Goal: Task Accomplishment & Management: Manage account settings

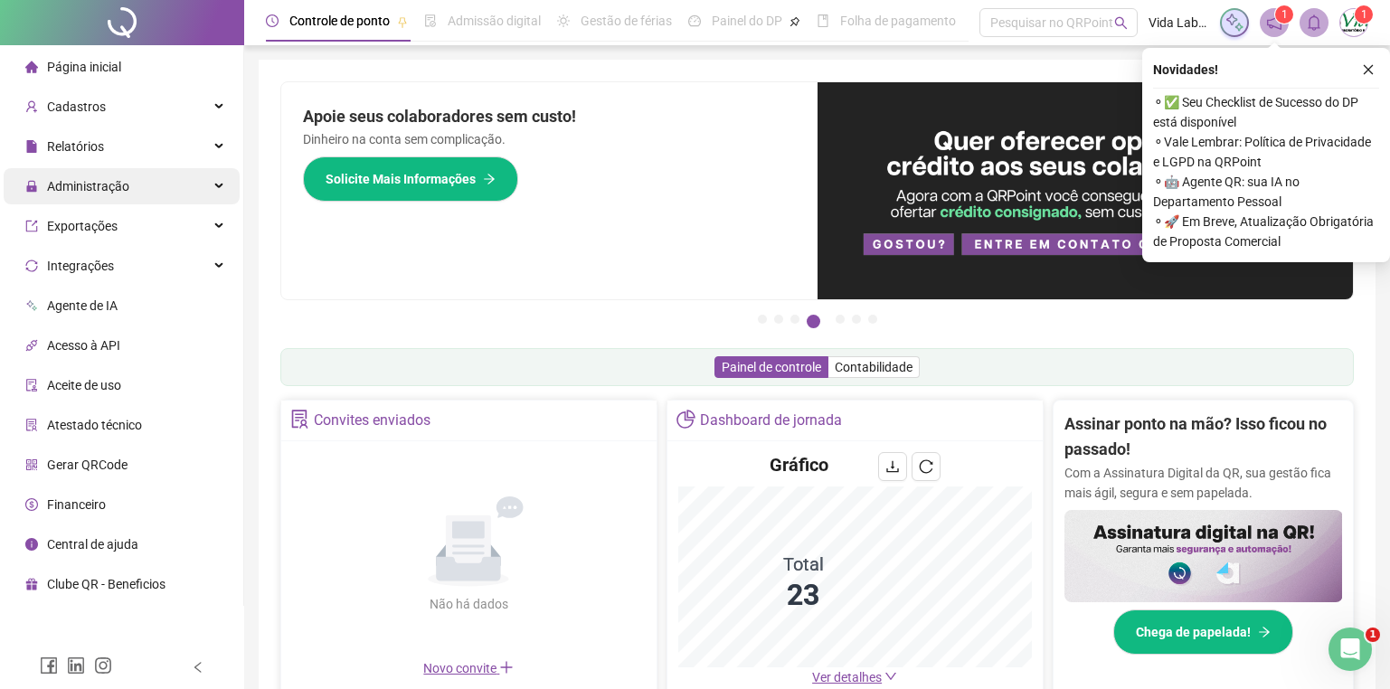
click at [126, 185] on span "Administração" at bounding box center [88, 186] width 82 height 14
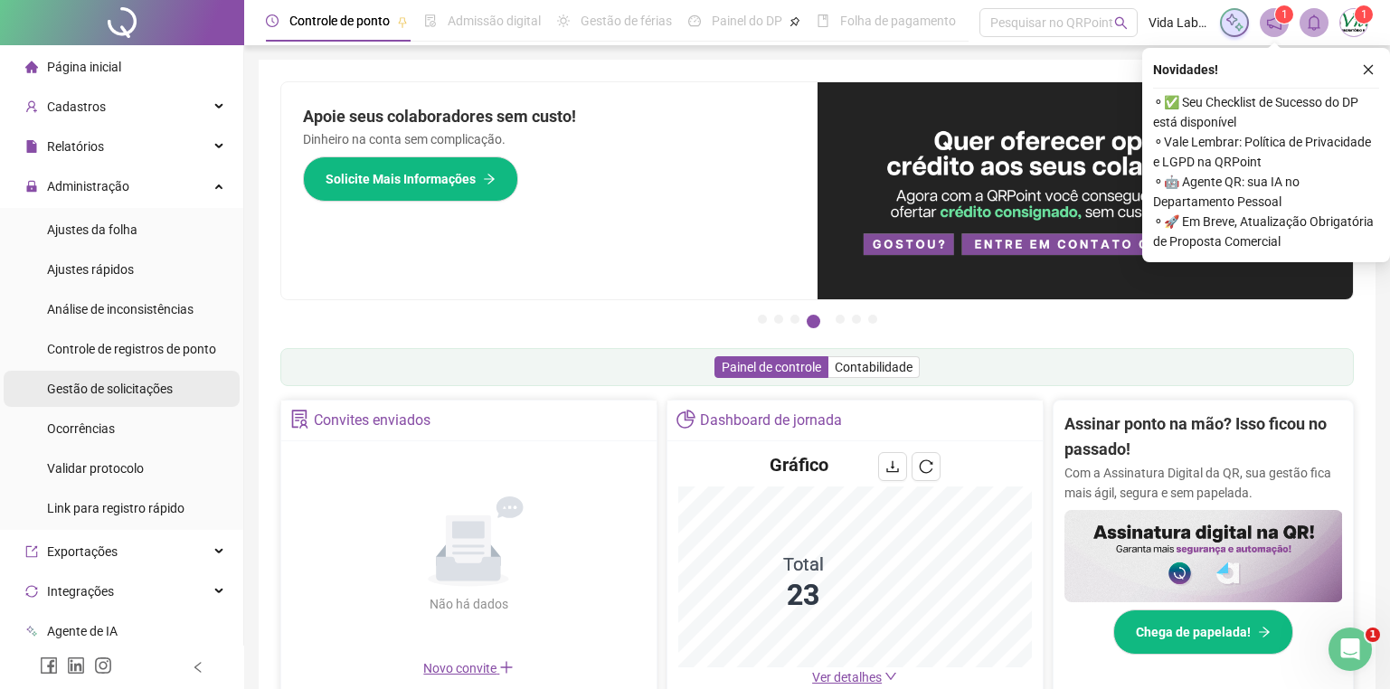
click at [140, 391] on span "Gestão de solicitações" at bounding box center [110, 389] width 126 height 14
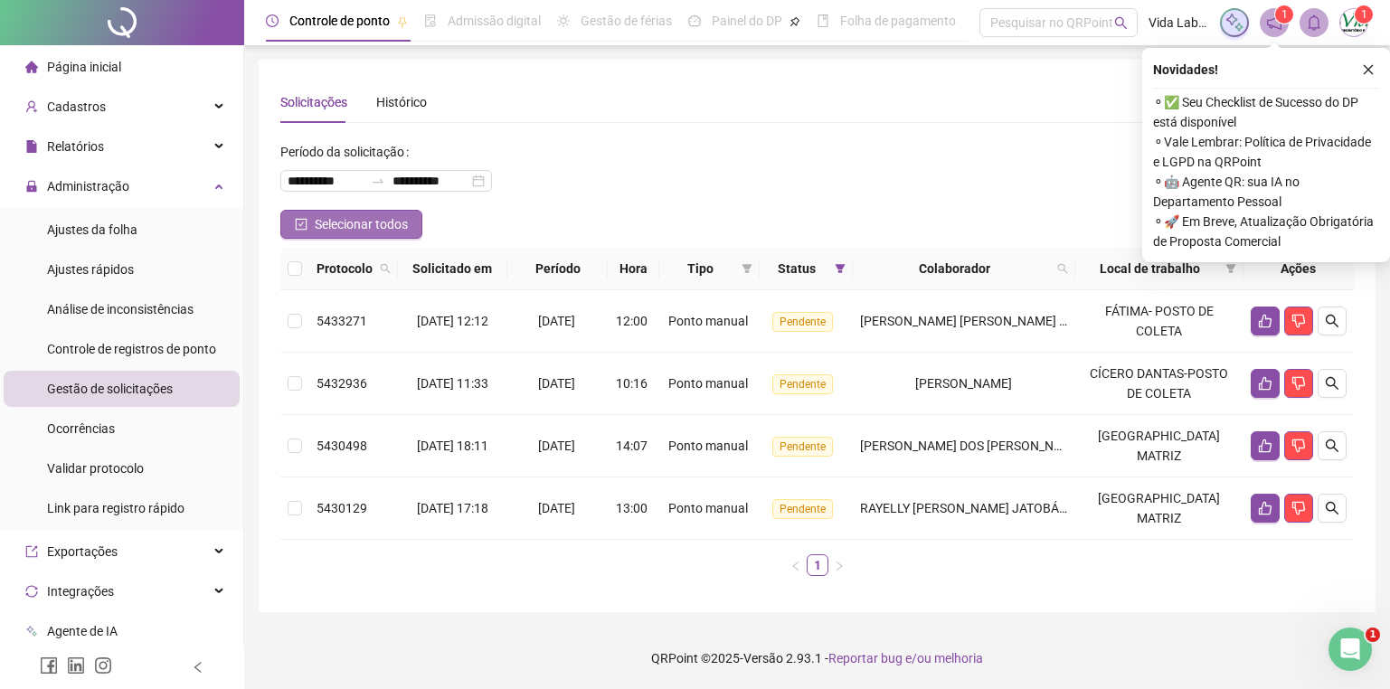
click at [312, 224] on button "Selecionar todos" at bounding box center [351, 224] width 142 height 29
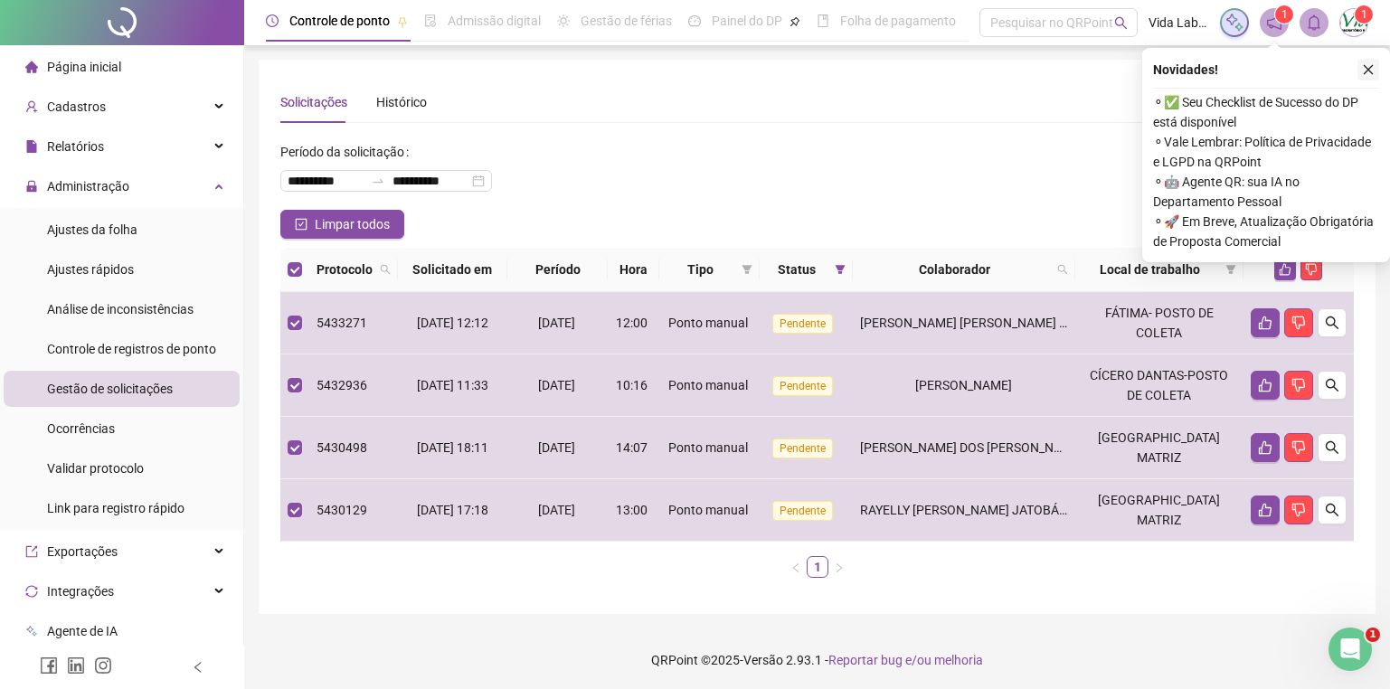
click at [1369, 71] on icon "close" at bounding box center [1368, 69] width 13 height 13
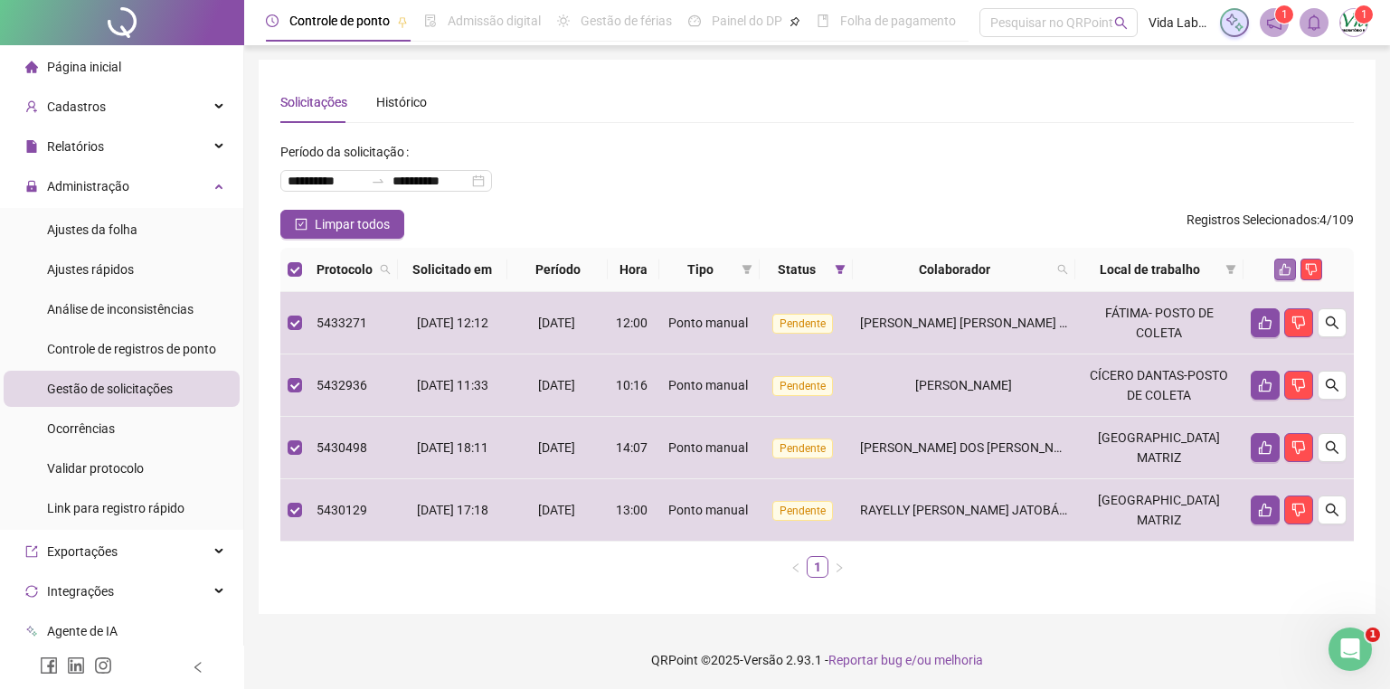
click at [1280, 261] on button "button" at bounding box center [1285, 270] width 22 height 22
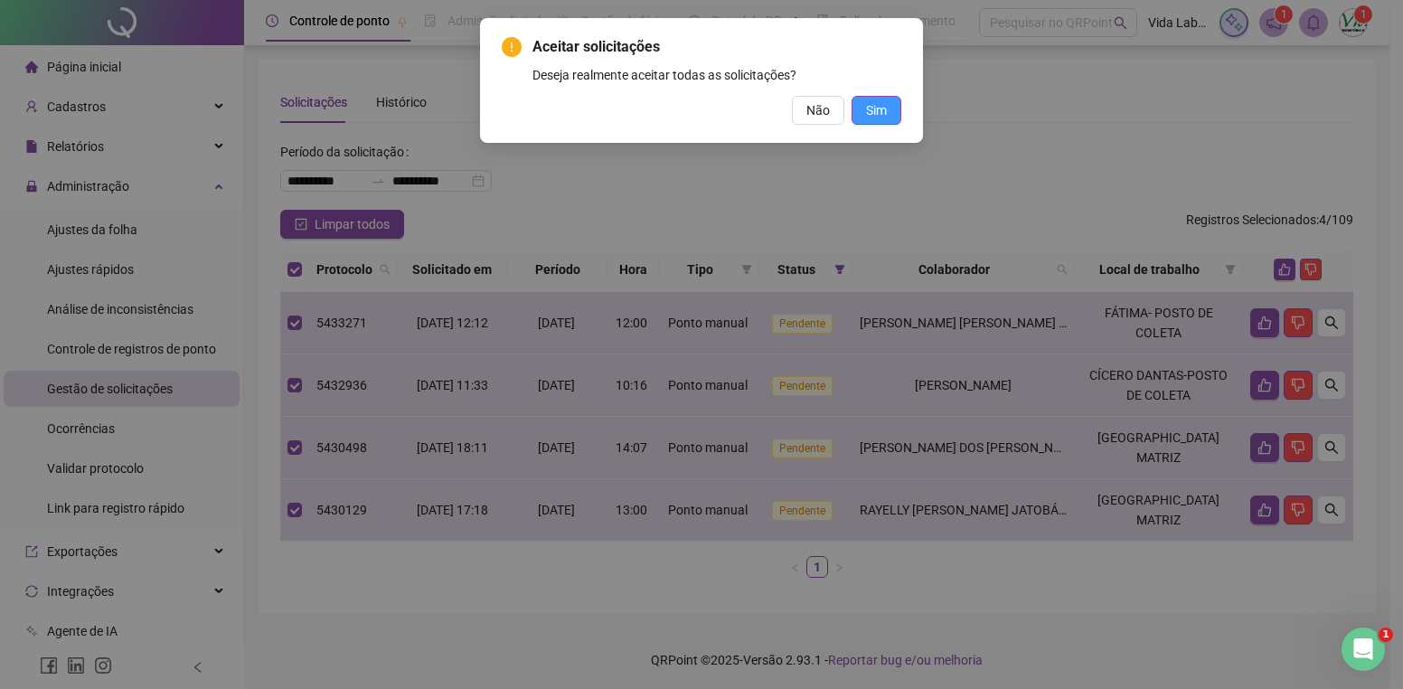
click at [881, 107] on span "Sim" at bounding box center [876, 110] width 21 height 20
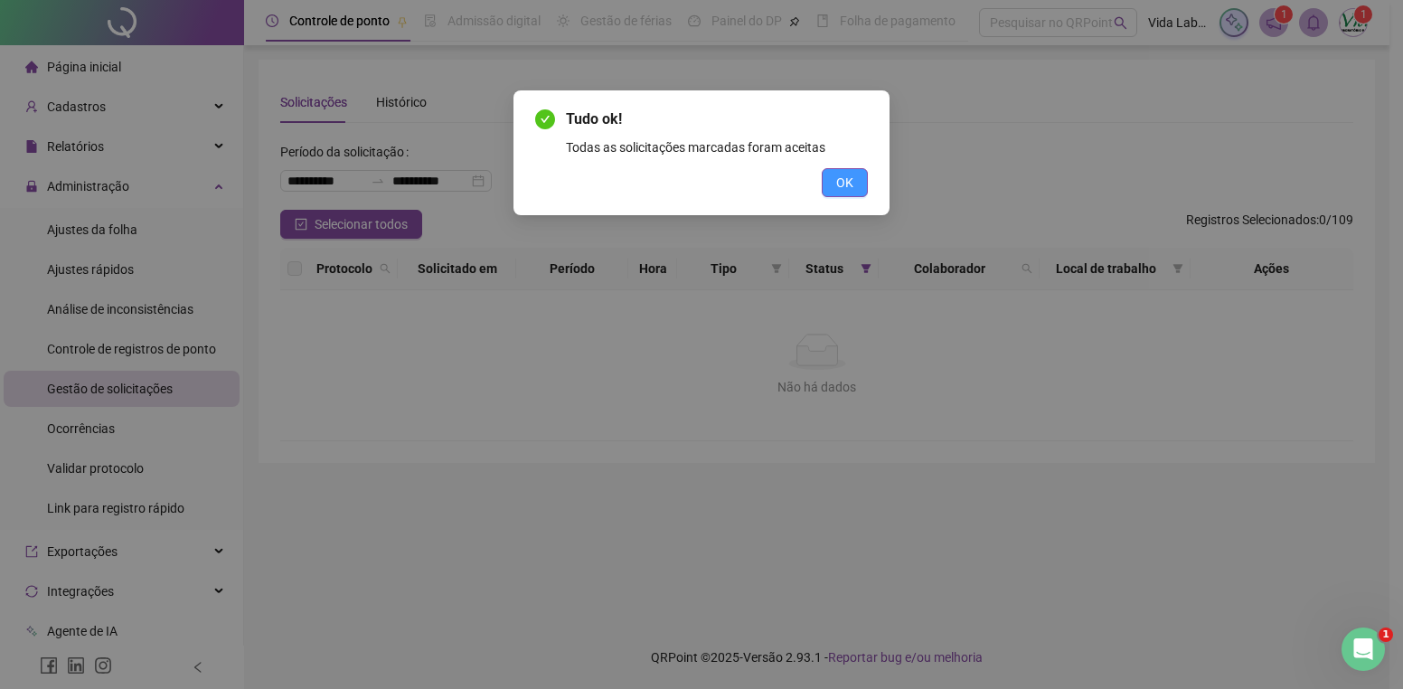
click at [854, 177] on button "OK" at bounding box center [845, 182] width 46 height 29
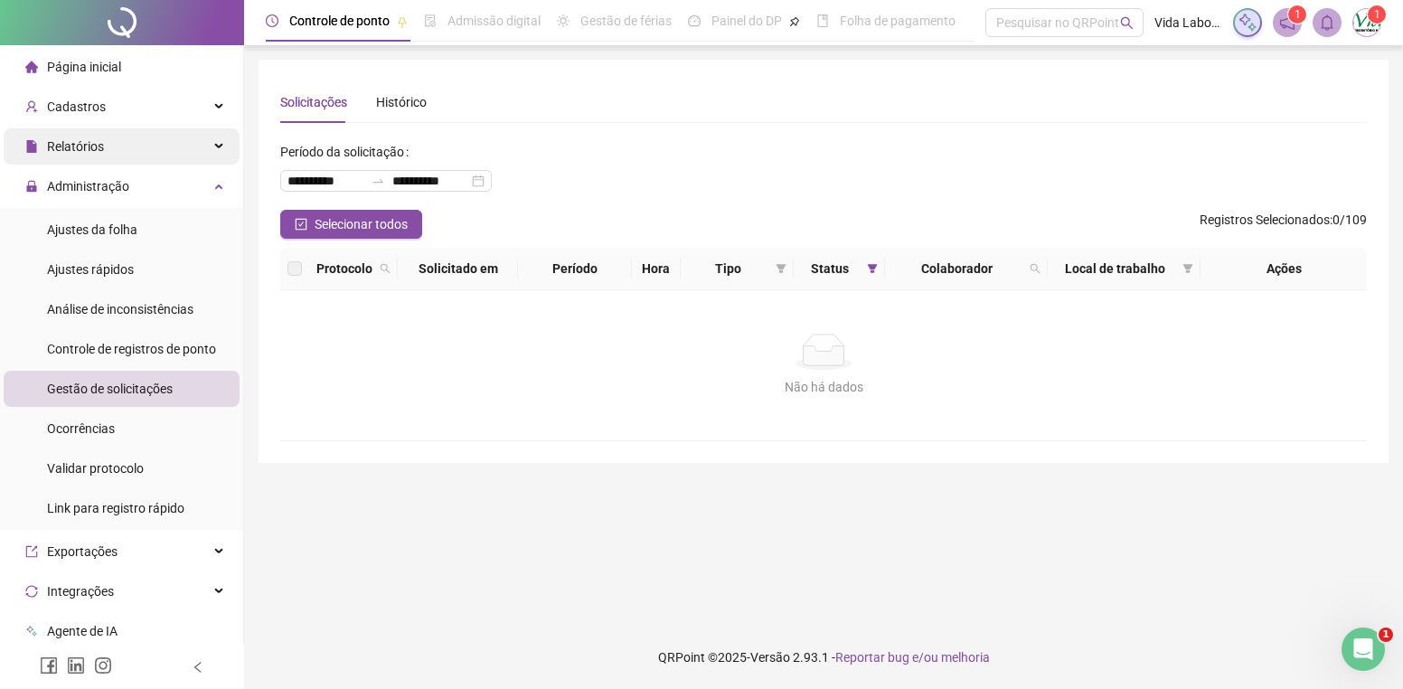
click at [87, 147] on span "Relatórios" at bounding box center [75, 146] width 57 height 14
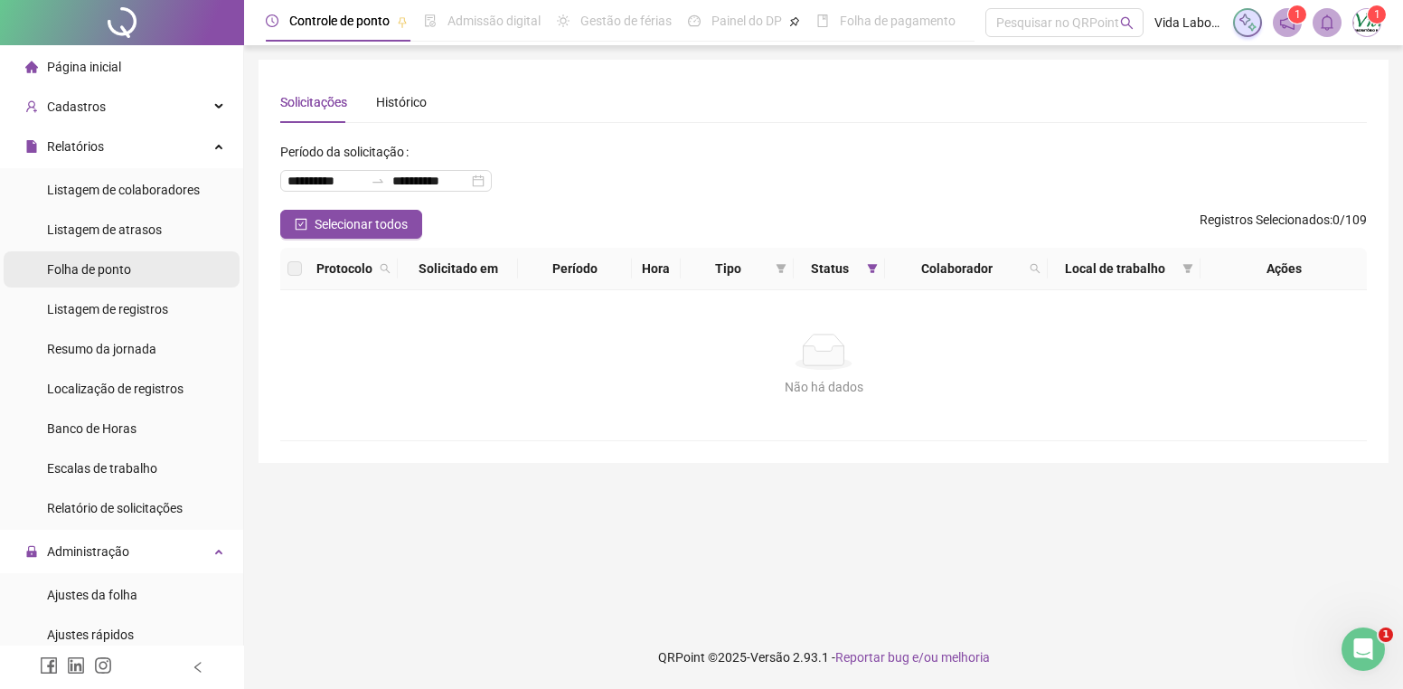
click at [112, 265] on span "Folha de ponto" at bounding box center [89, 269] width 84 height 14
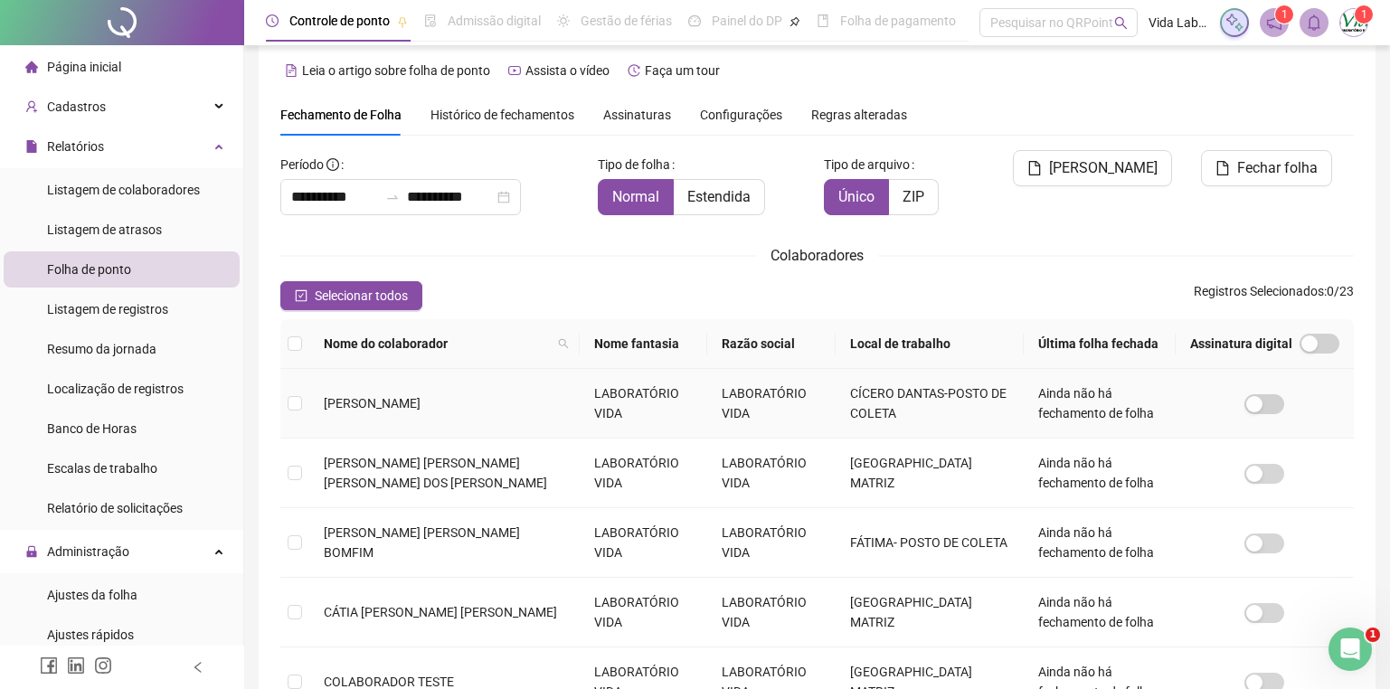
scroll to position [550, 0]
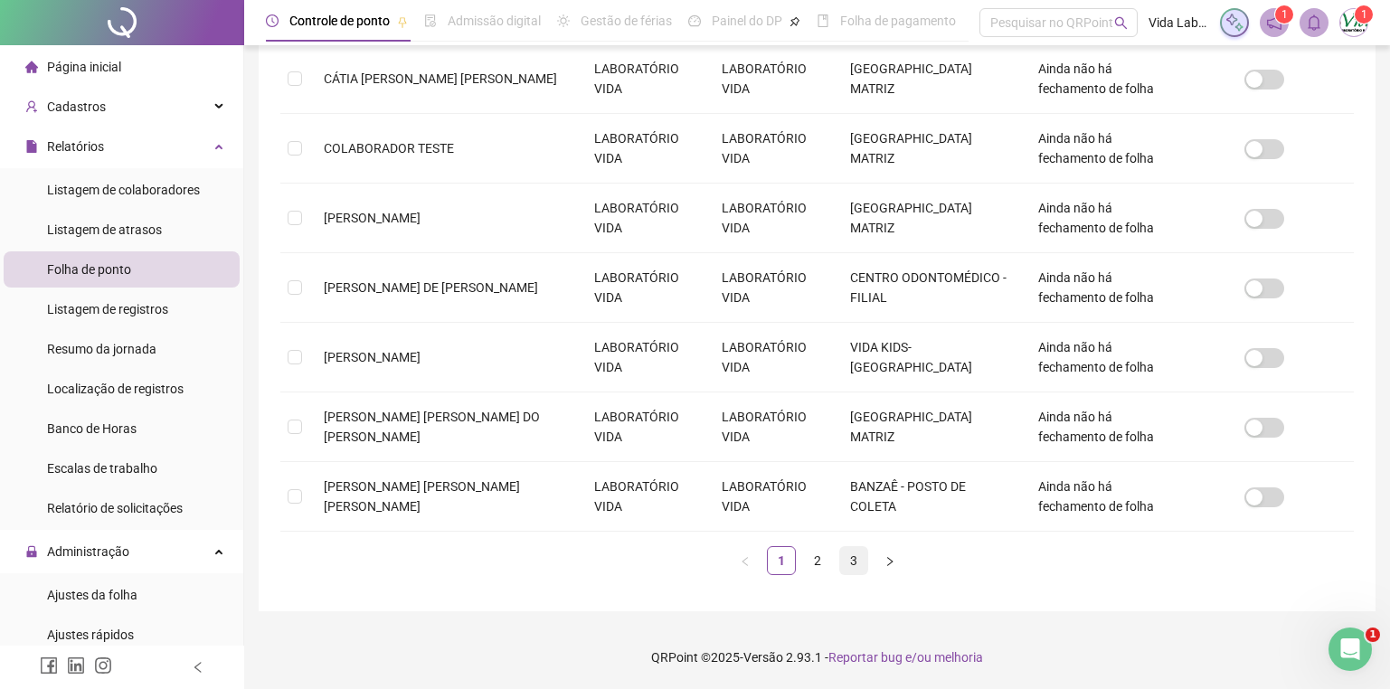
click at [853, 553] on link "3" at bounding box center [853, 560] width 27 height 27
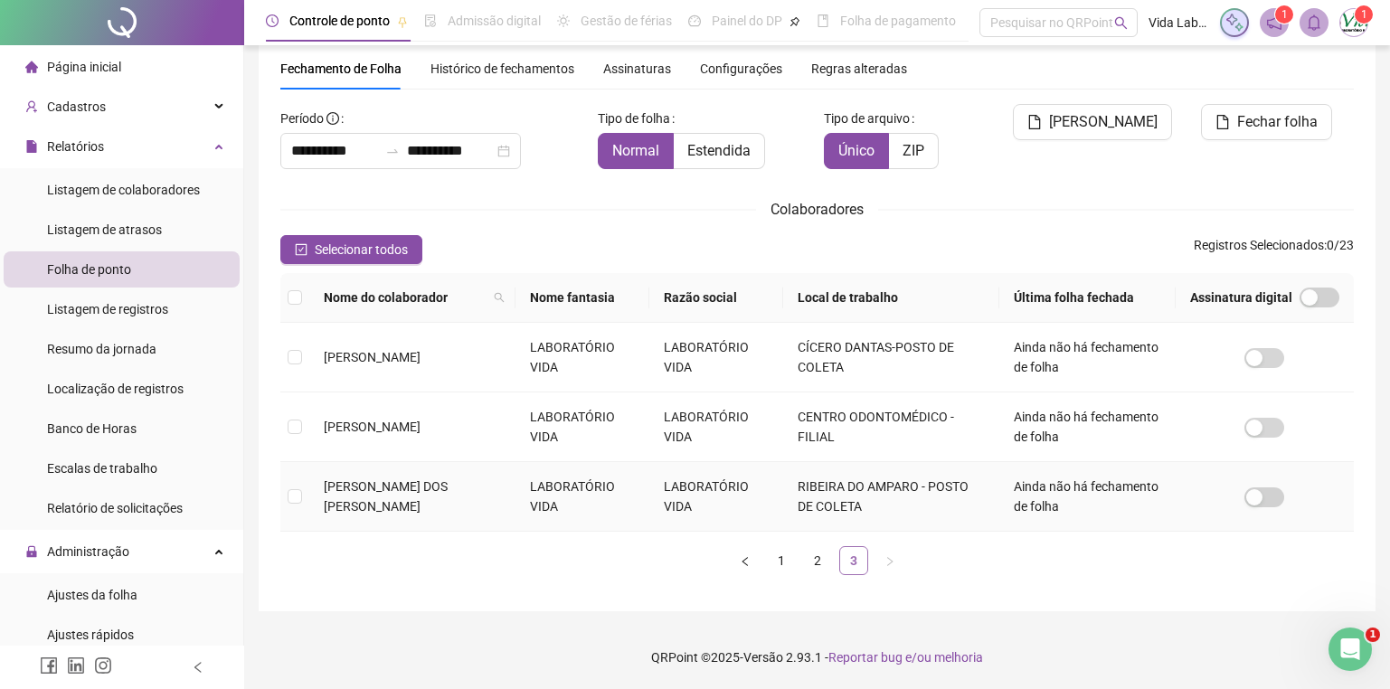
scroll to position [16, 0]
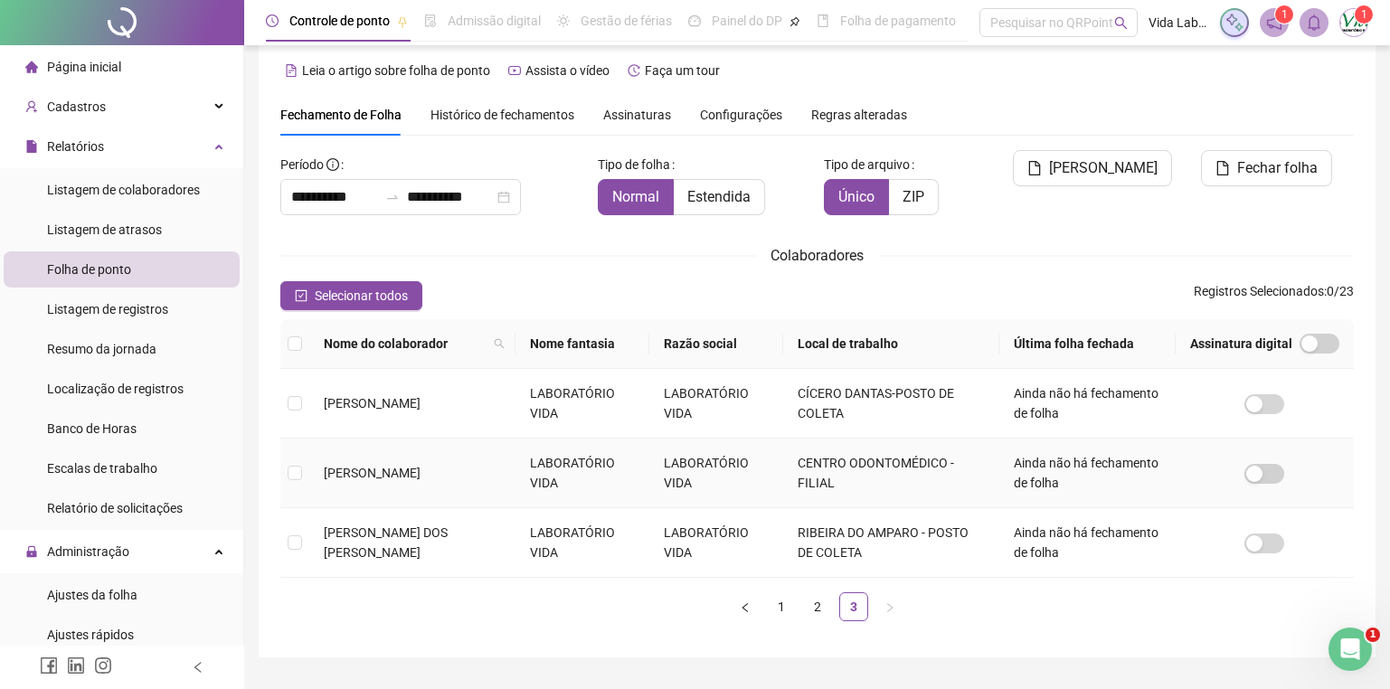
click at [420, 477] on span "[PERSON_NAME]" at bounding box center [372, 473] width 97 height 14
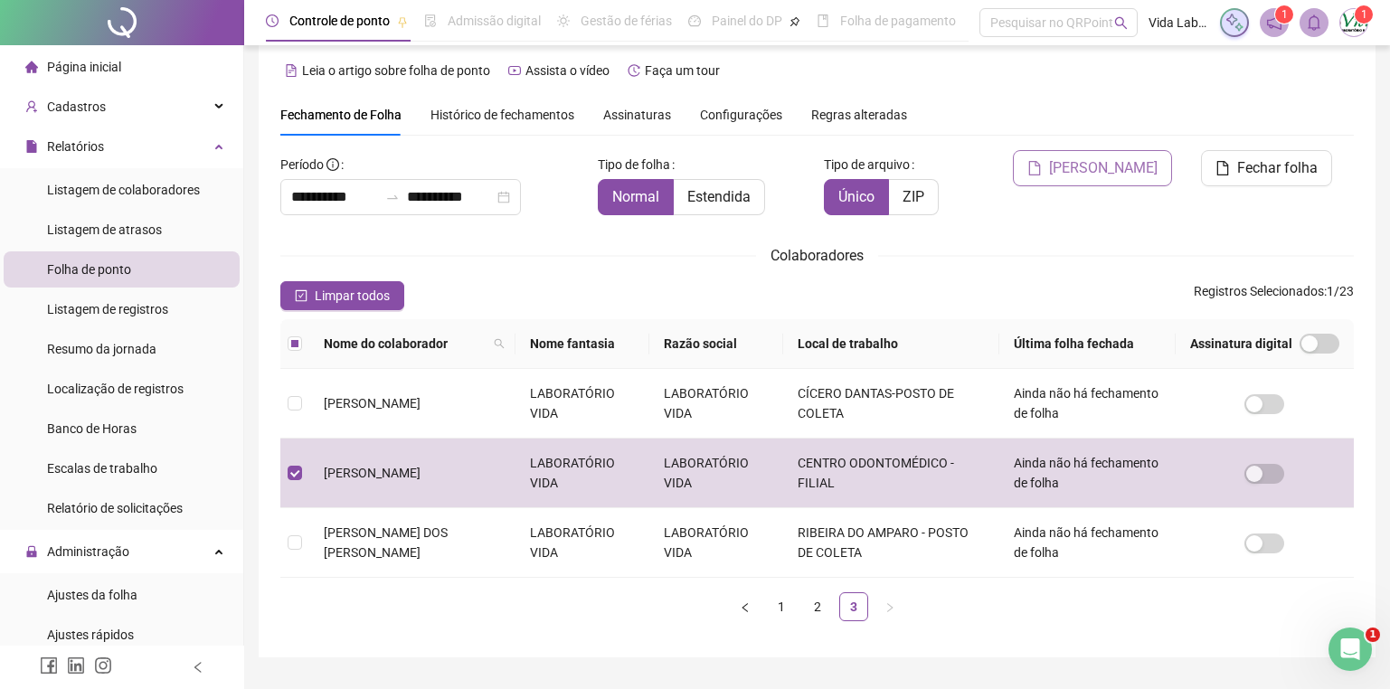
click at [1097, 165] on span "[PERSON_NAME]" at bounding box center [1103, 168] width 108 height 22
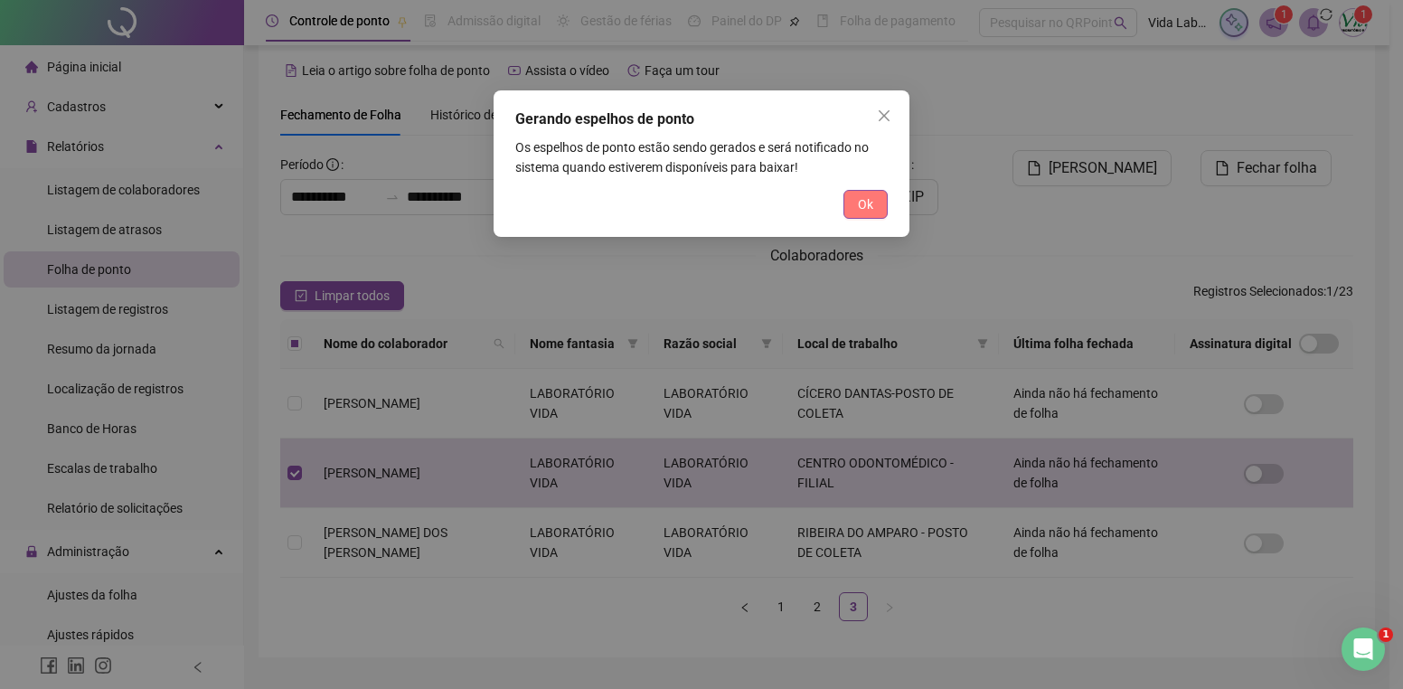
click at [874, 198] on button "Ok" at bounding box center [865, 204] width 44 height 29
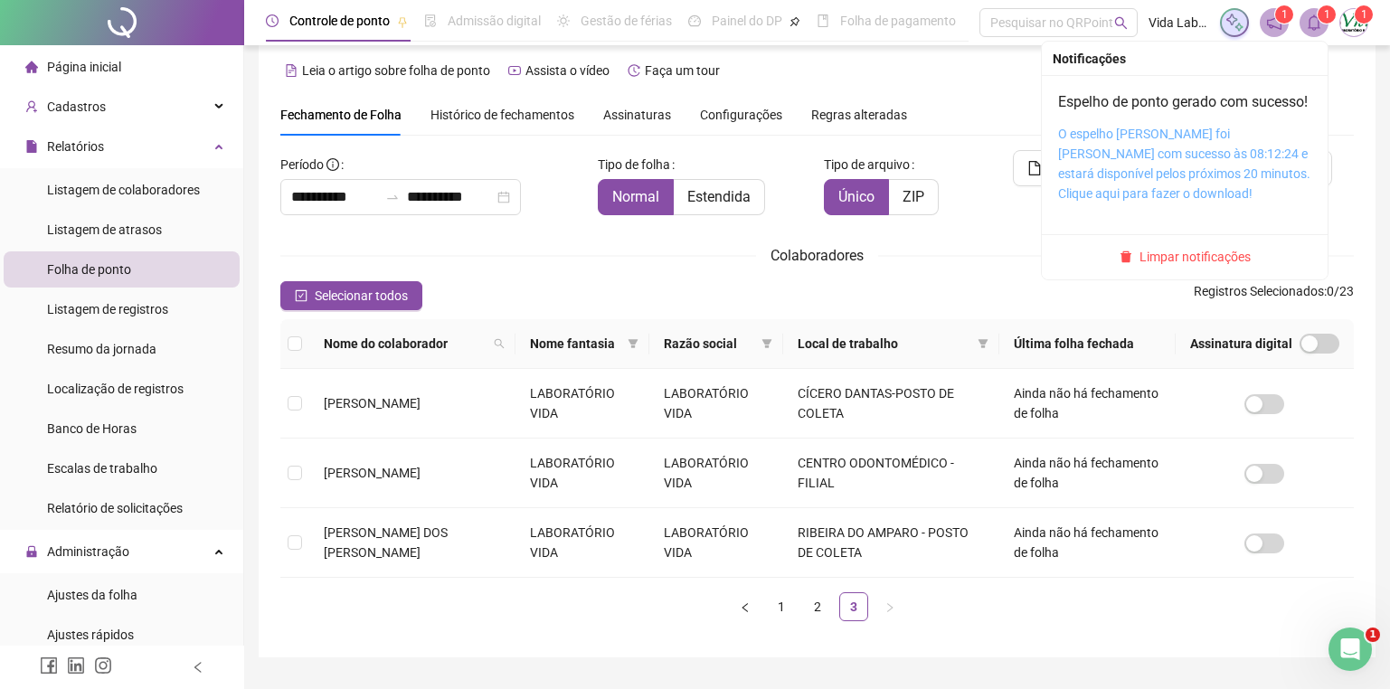
click at [1183, 187] on link "O espelho [PERSON_NAME] foi [PERSON_NAME] com sucesso às 08:12:24 e estará disp…" at bounding box center [1184, 164] width 252 height 74
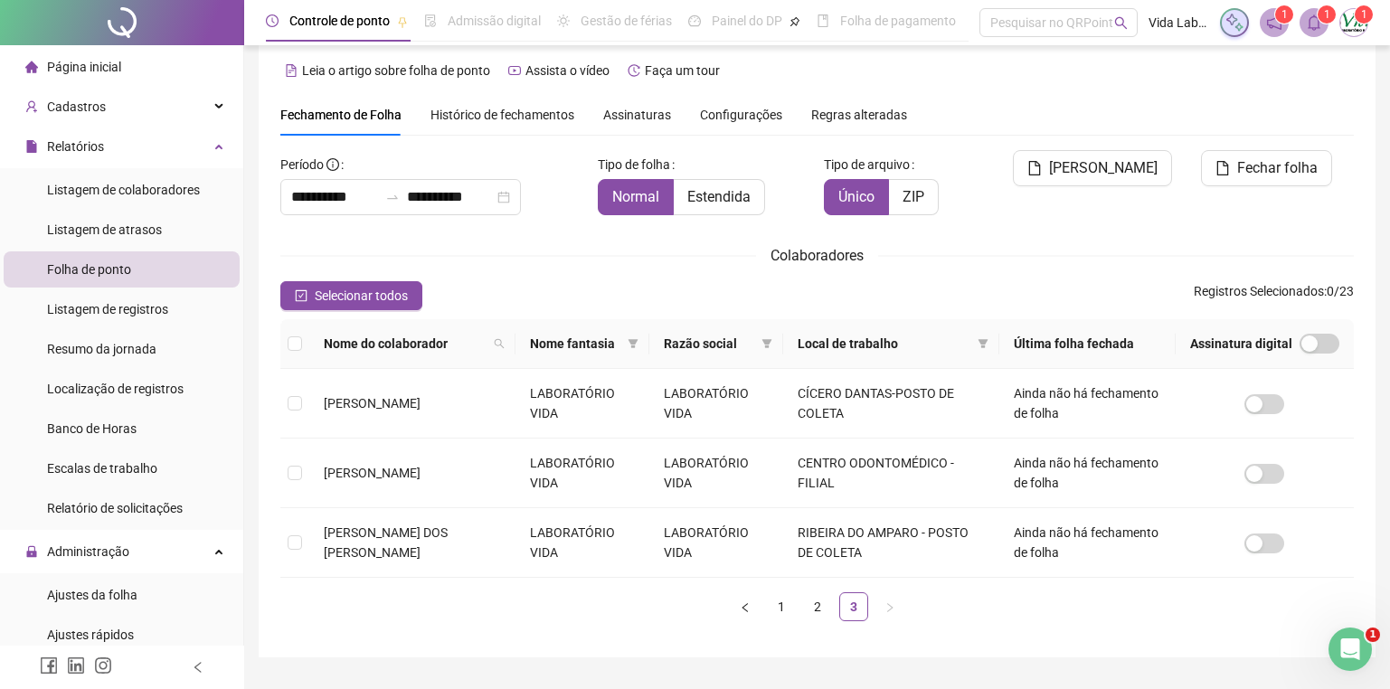
drag, startPoint x: 107, startPoint y: 66, endPoint x: 417, endPoint y: 1, distance: 316.8
click at [107, 66] on span "Página inicial" at bounding box center [84, 67] width 74 height 14
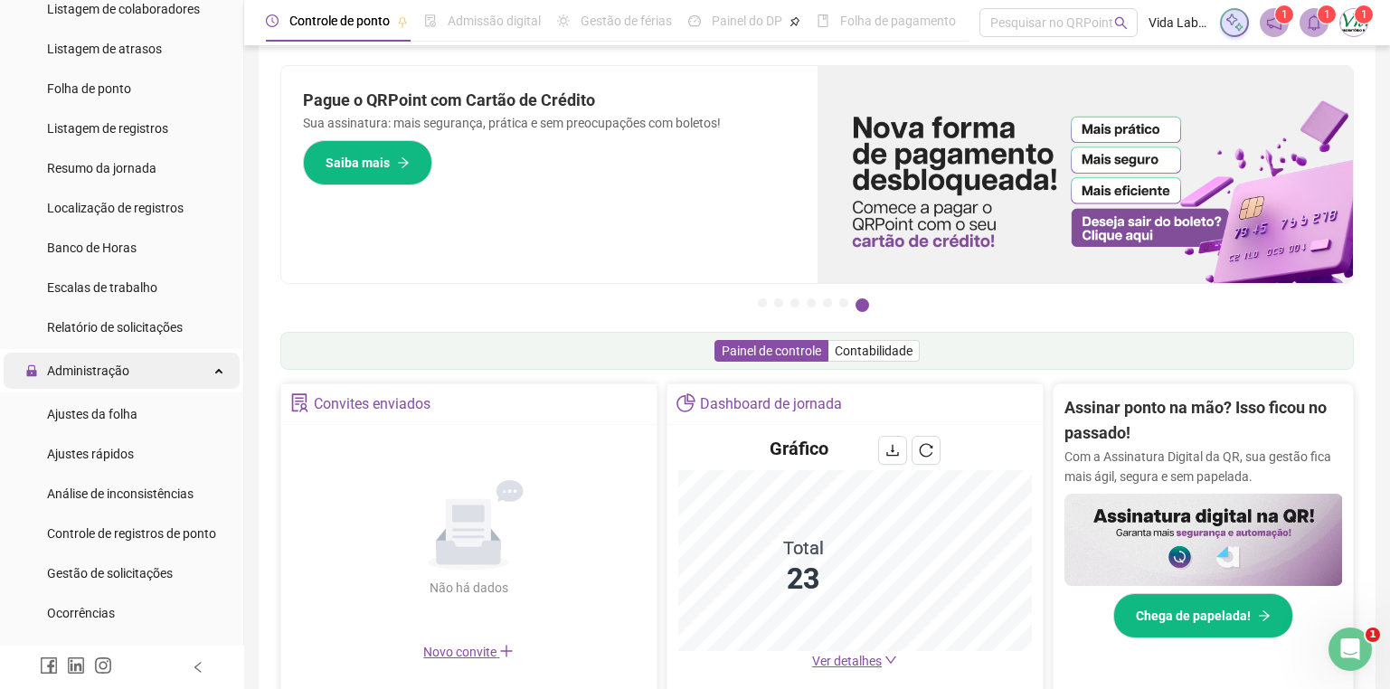
scroll to position [362, 0]
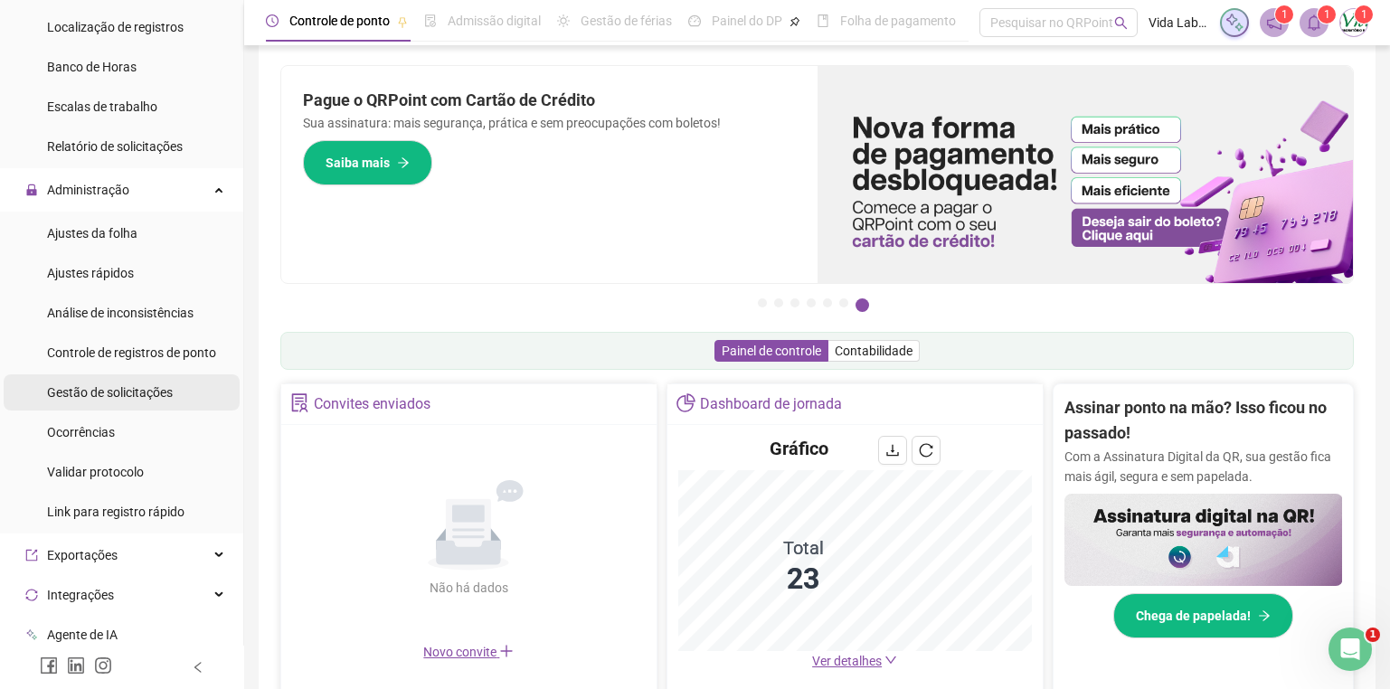
click at [126, 388] on span "Gestão de solicitações" at bounding box center [110, 392] width 126 height 14
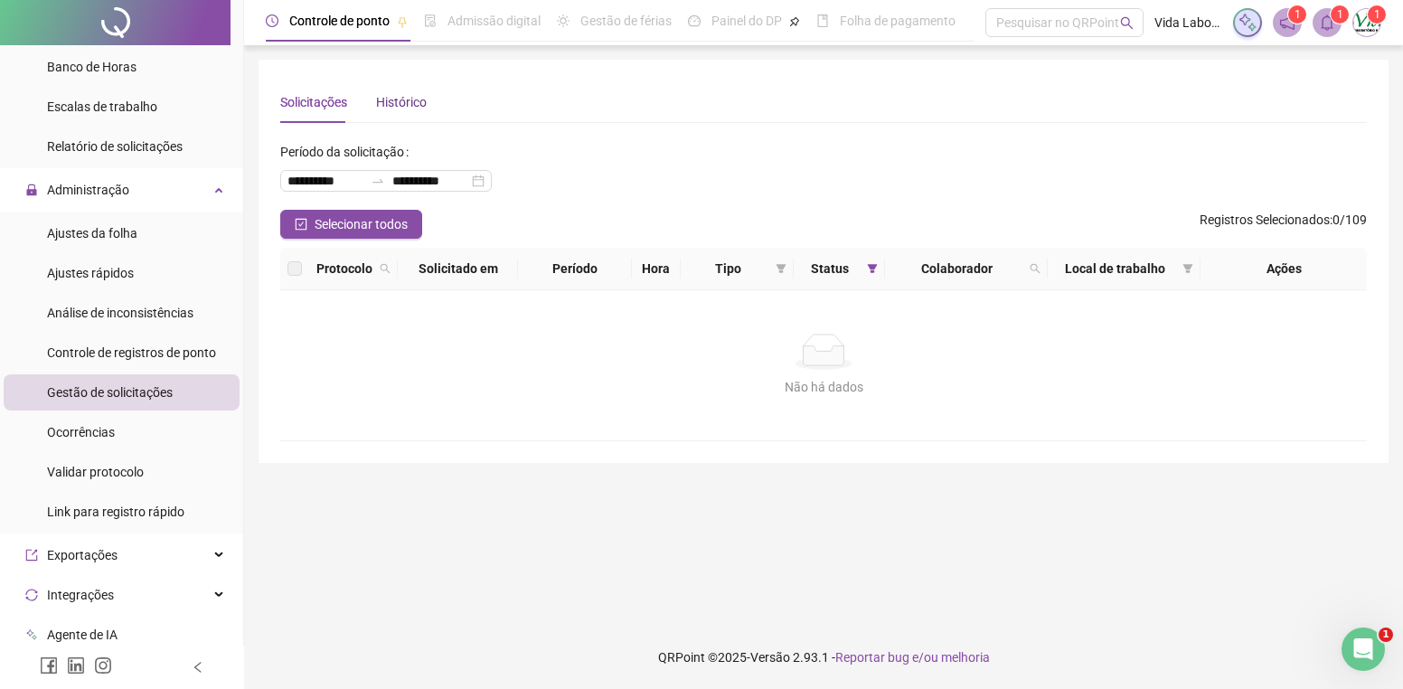
click at [402, 104] on div "Histórico" at bounding box center [401, 102] width 51 height 20
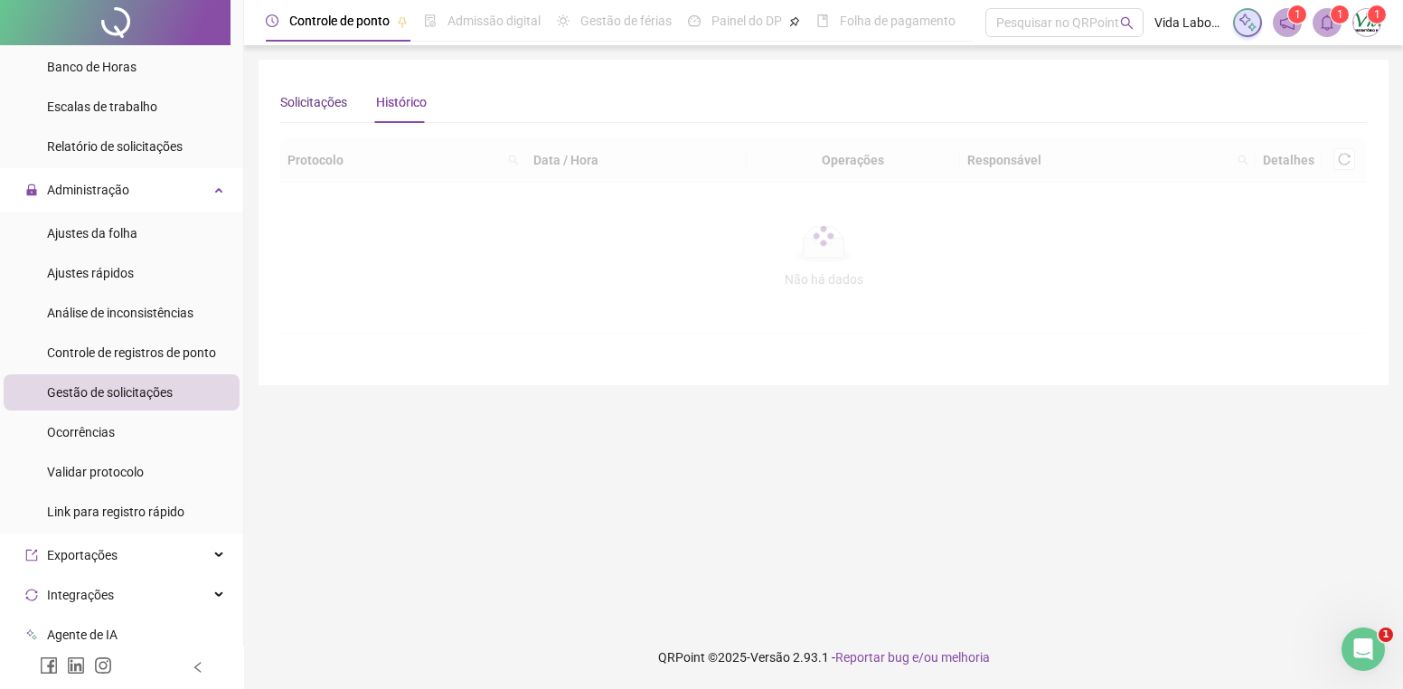
click at [322, 100] on div "Solicitações" at bounding box center [313, 102] width 67 height 20
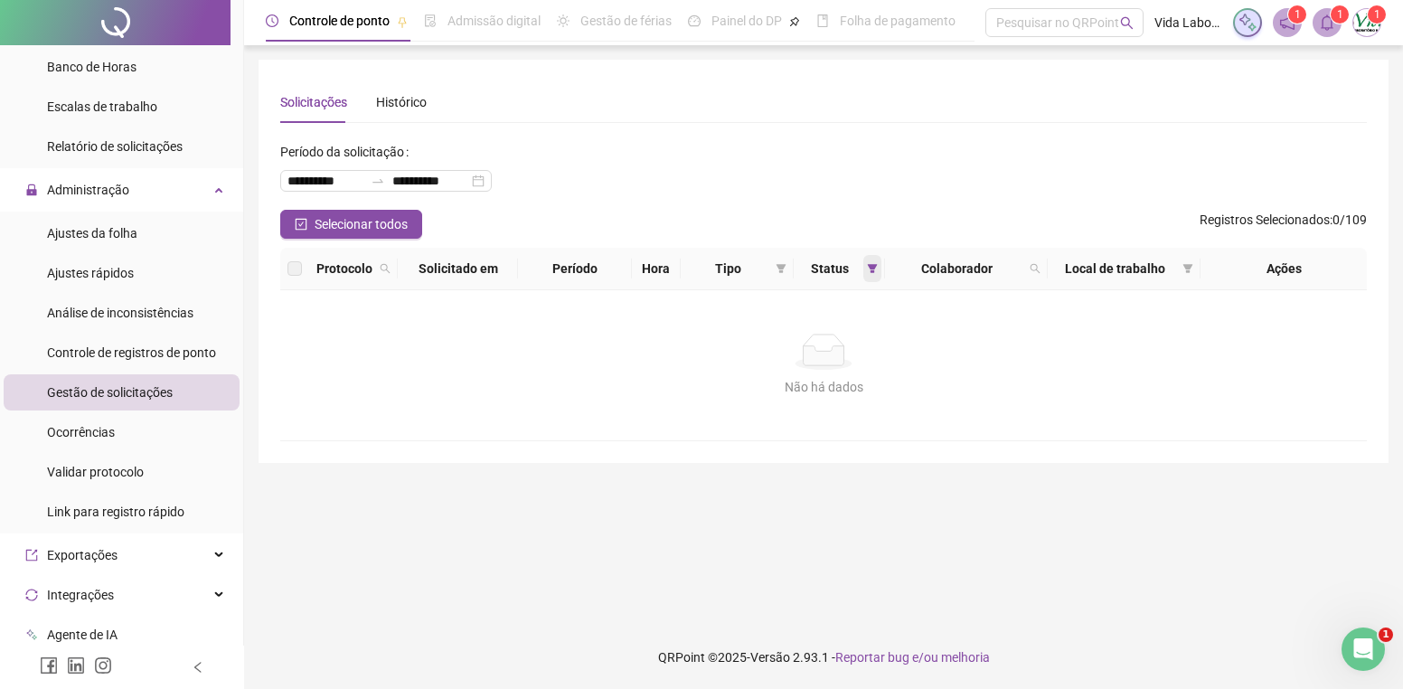
click at [873, 268] on icon "filter" at bounding box center [872, 268] width 10 height 9
click at [780, 325] on label at bounding box center [781, 334] width 14 height 20
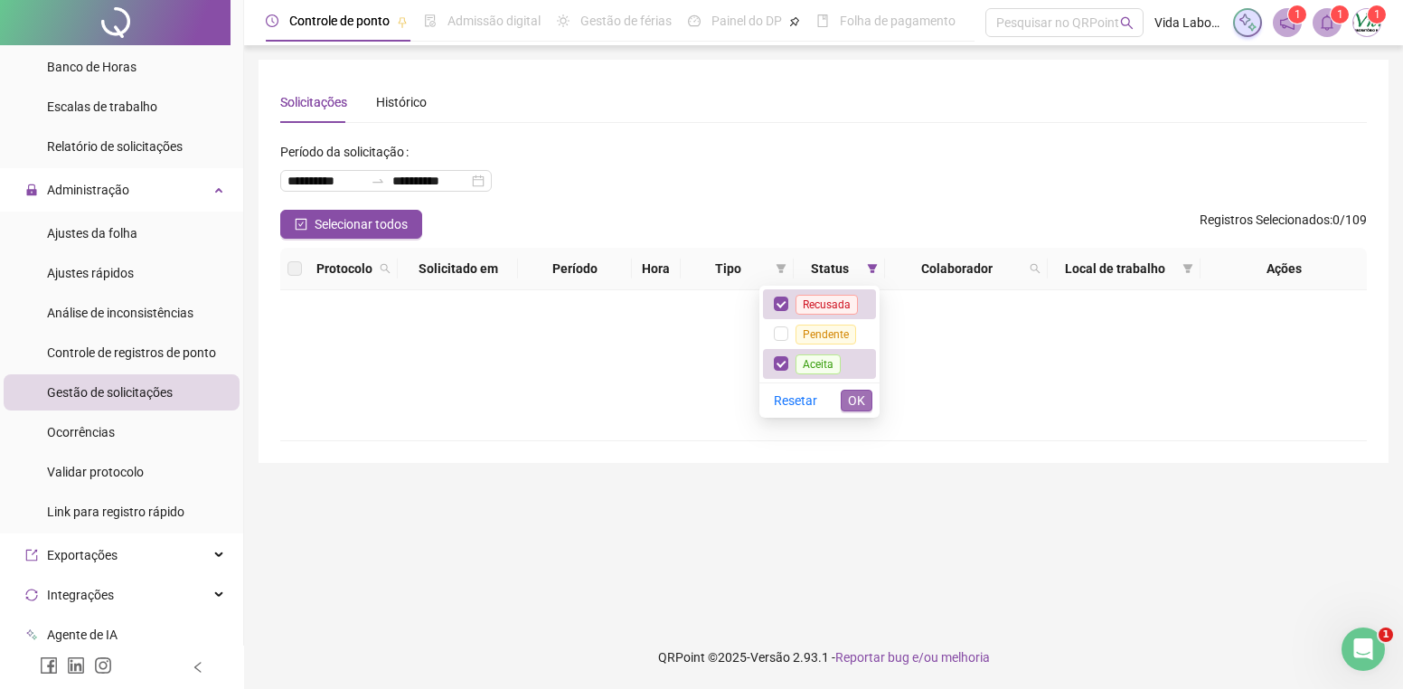
click at [858, 399] on span "OK" at bounding box center [856, 401] width 17 height 20
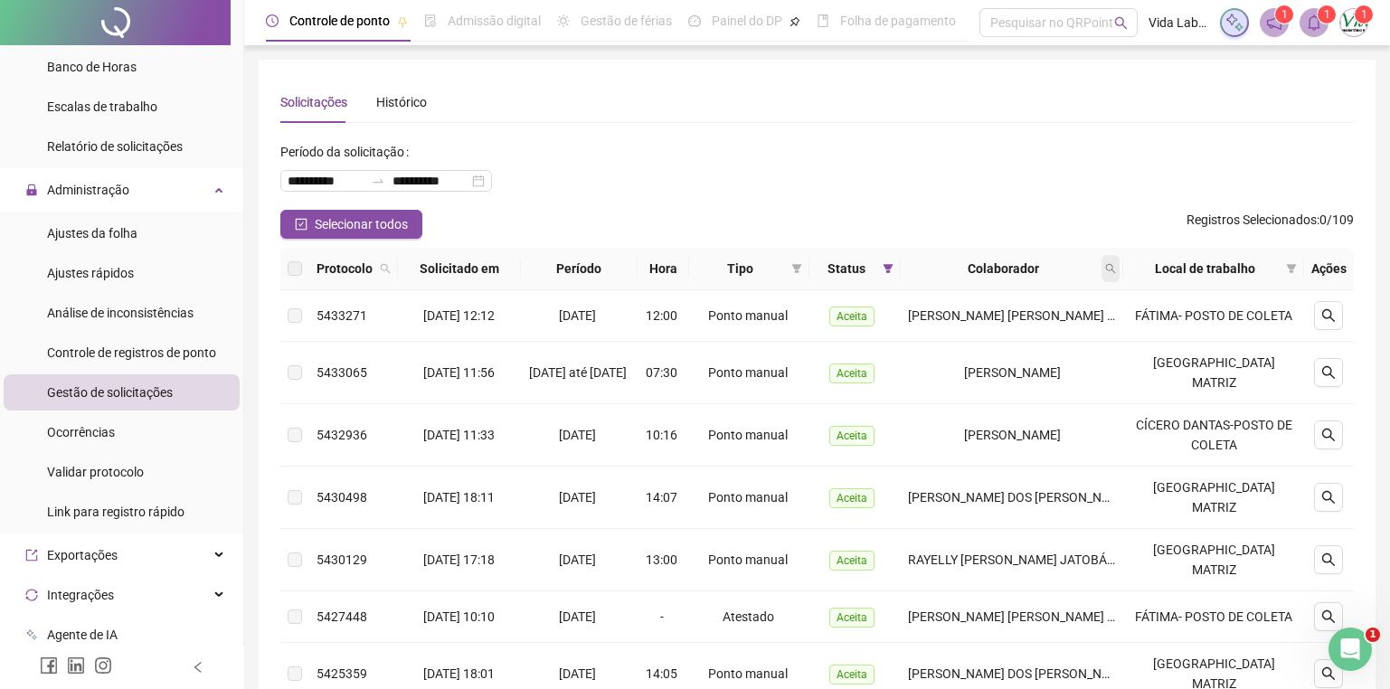
click at [1117, 262] on span at bounding box center [1110, 268] width 18 height 27
click at [1003, 335] on span "Buscar" at bounding box center [1004, 340] width 40 height 20
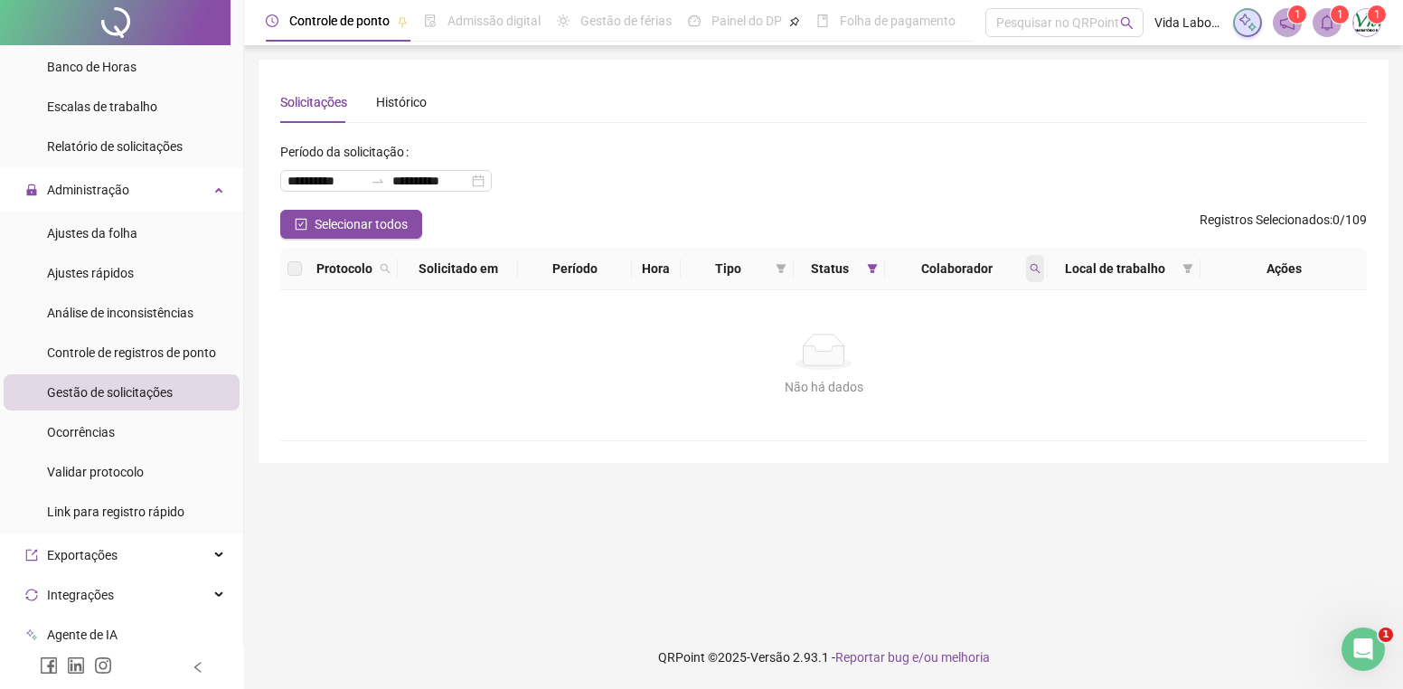
click at [1039, 269] on icon "search" at bounding box center [1035, 268] width 11 height 11
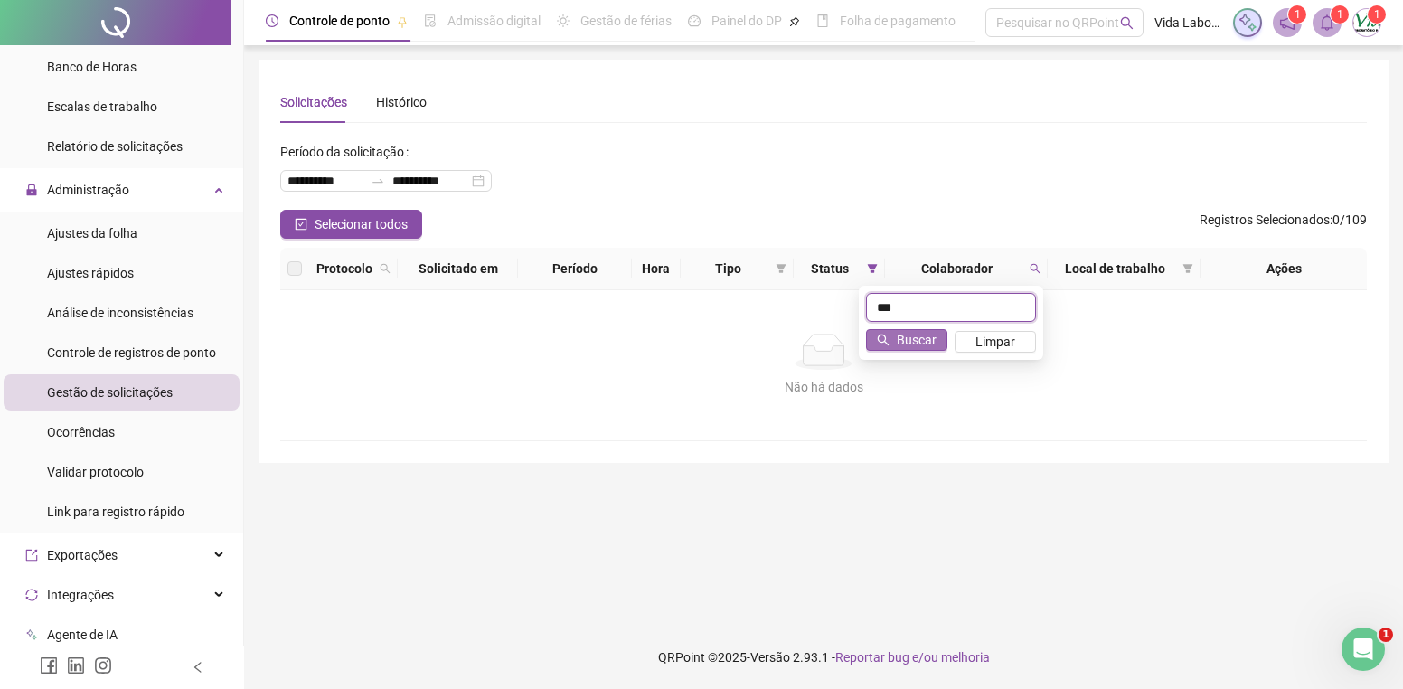
type input "***"
click at [898, 335] on span "Buscar" at bounding box center [917, 340] width 40 height 20
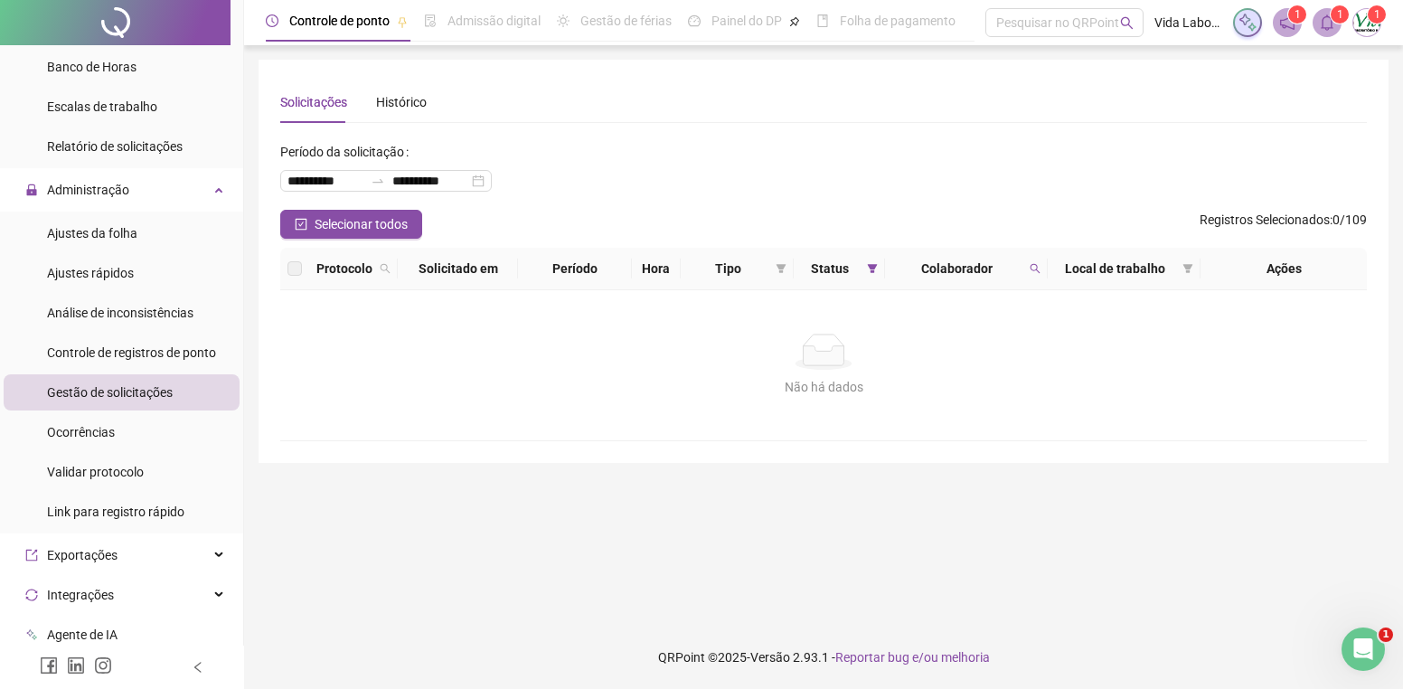
drag, startPoint x: 869, startPoint y: 263, endPoint x: 868, endPoint y: 286, distance: 22.6
click at [869, 264] on icon "filter" at bounding box center [872, 268] width 11 height 11
click at [877, 265] on span at bounding box center [872, 268] width 18 height 27
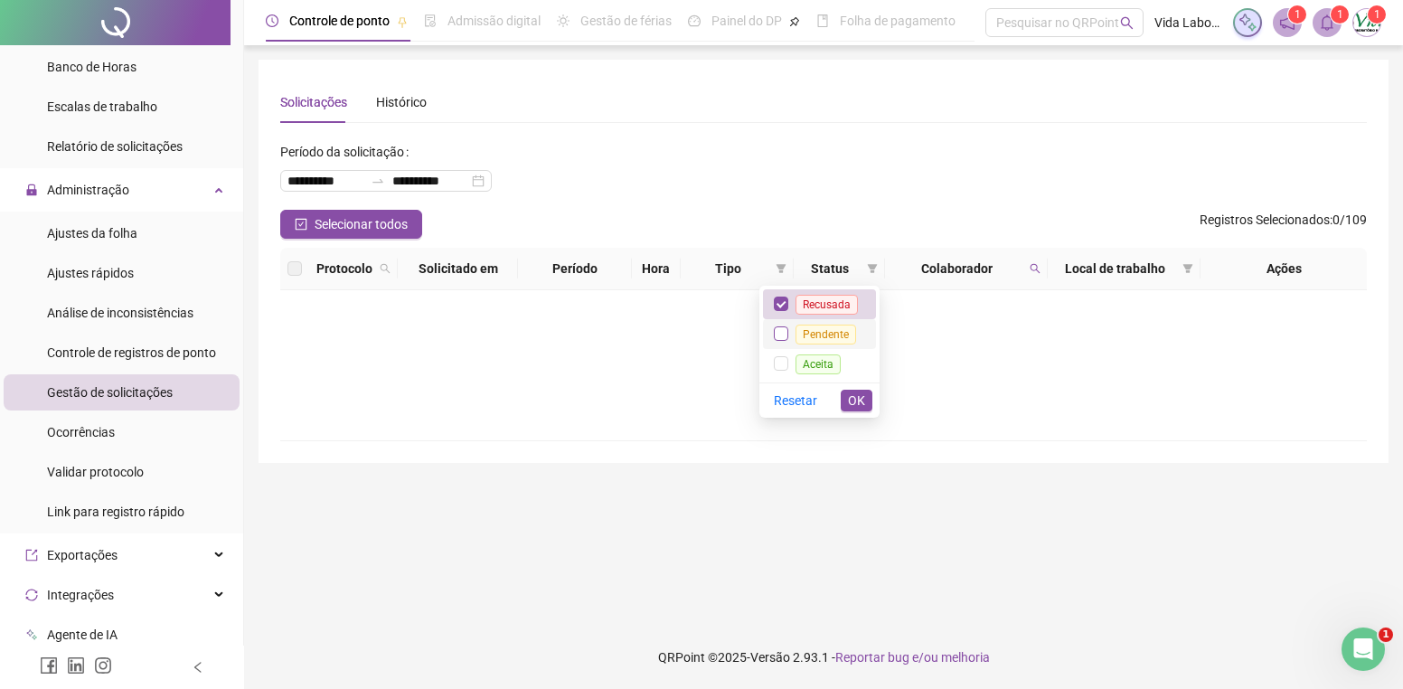
click at [787, 341] on label at bounding box center [781, 334] width 14 height 20
click at [861, 396] on span "OK" at bounding box center [856, 401] width 17 height 20
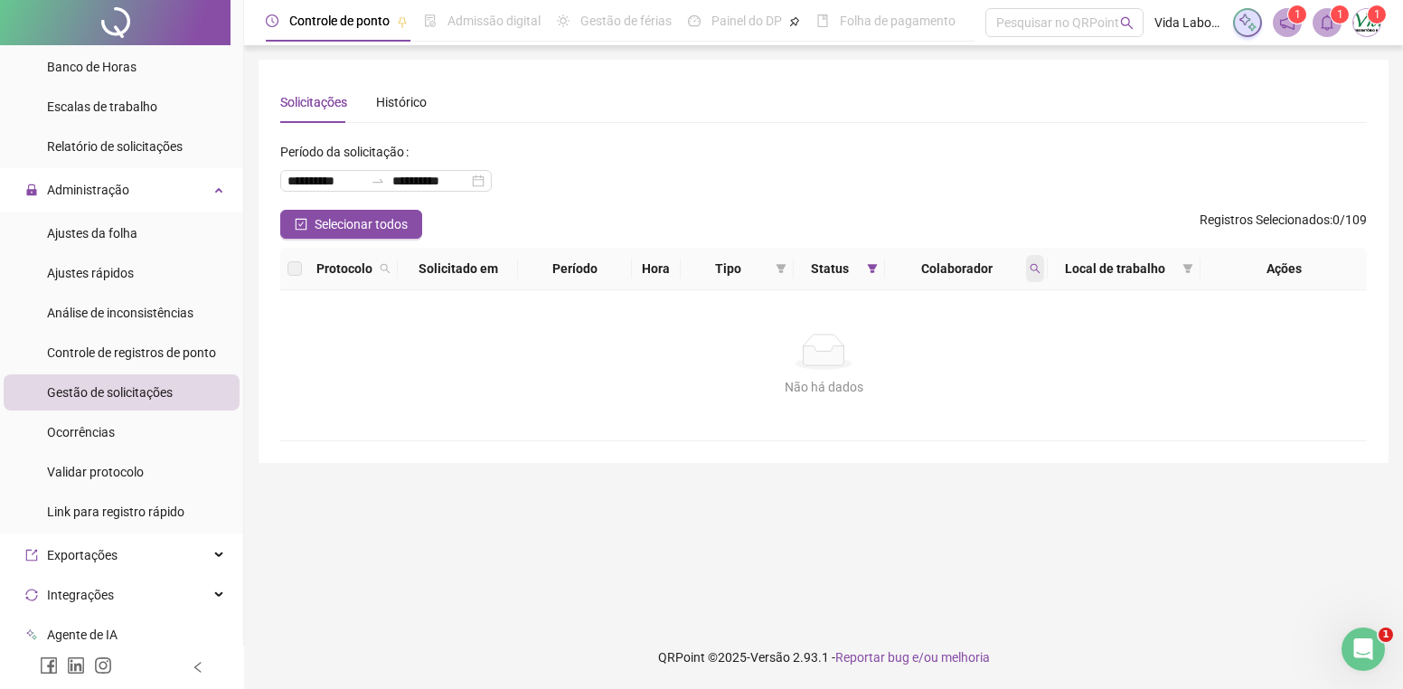
click at [1030, 265] on icon "search" at bounding box center [1035, 268] width 11 height 11
click at [872, 332] on button "Buscar" at bounding box center [906, 340] width 81 height 22
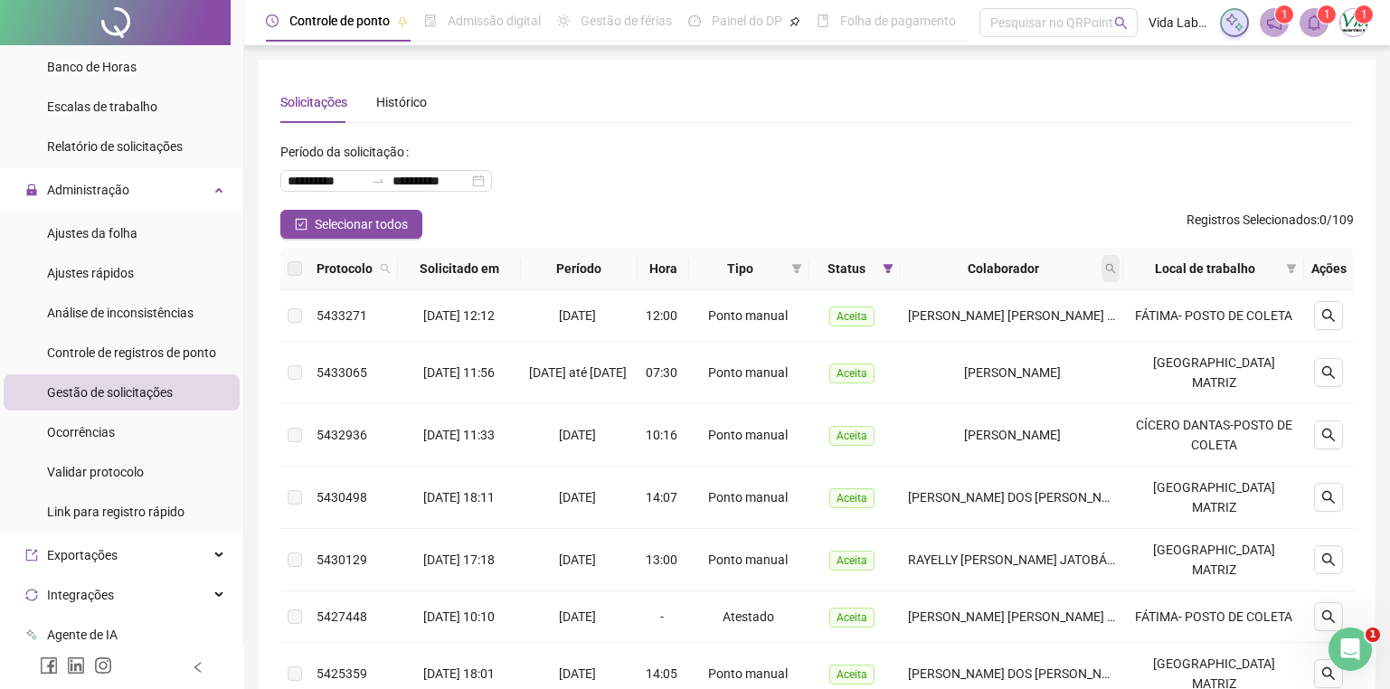
click at [1116, 268] on icon "search" at bounding box center [1110, 268] width 11 height 11
type input "*"
click at [994, 332] on span "Buscar" at bounding box center [1004, 340] width 40 height 20
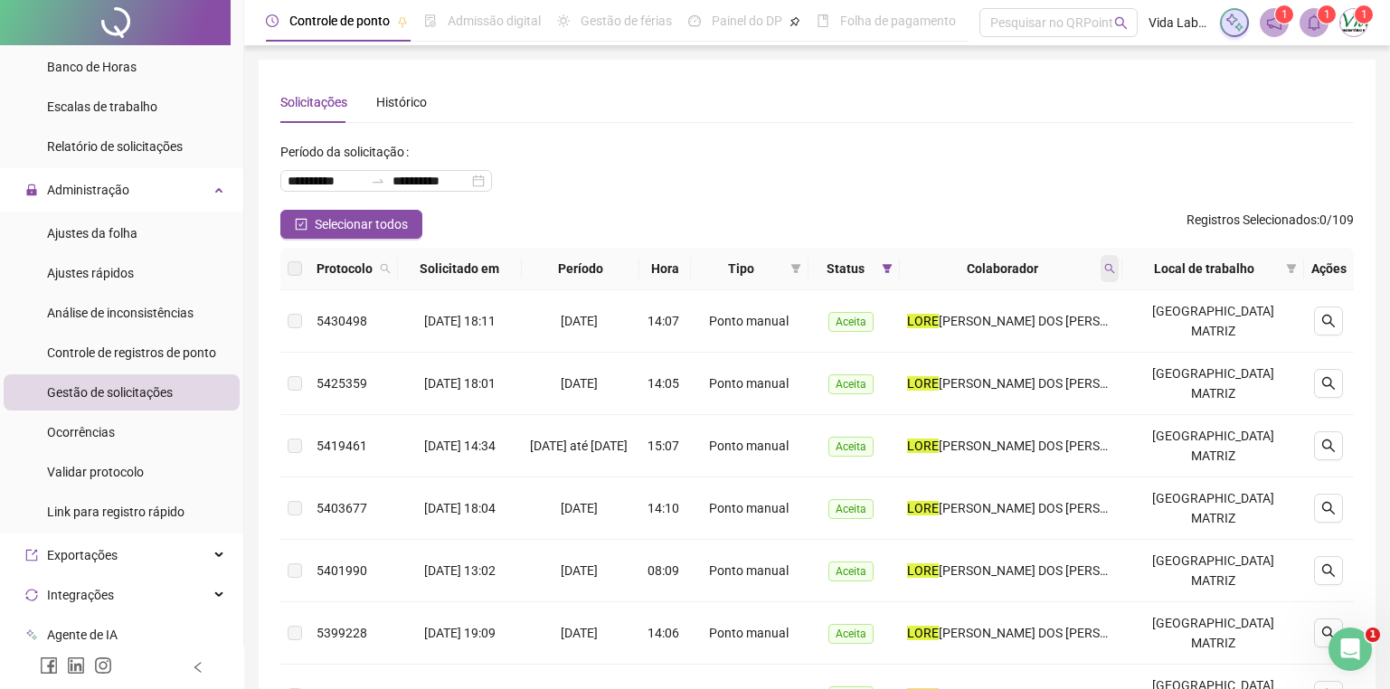
click at [1118, 260] on span at bounding box center [1109, 268] width 18 height 27
click at [1008, 335] on span "Buscar" at bounding box center [1009, 340] width 40 height 20
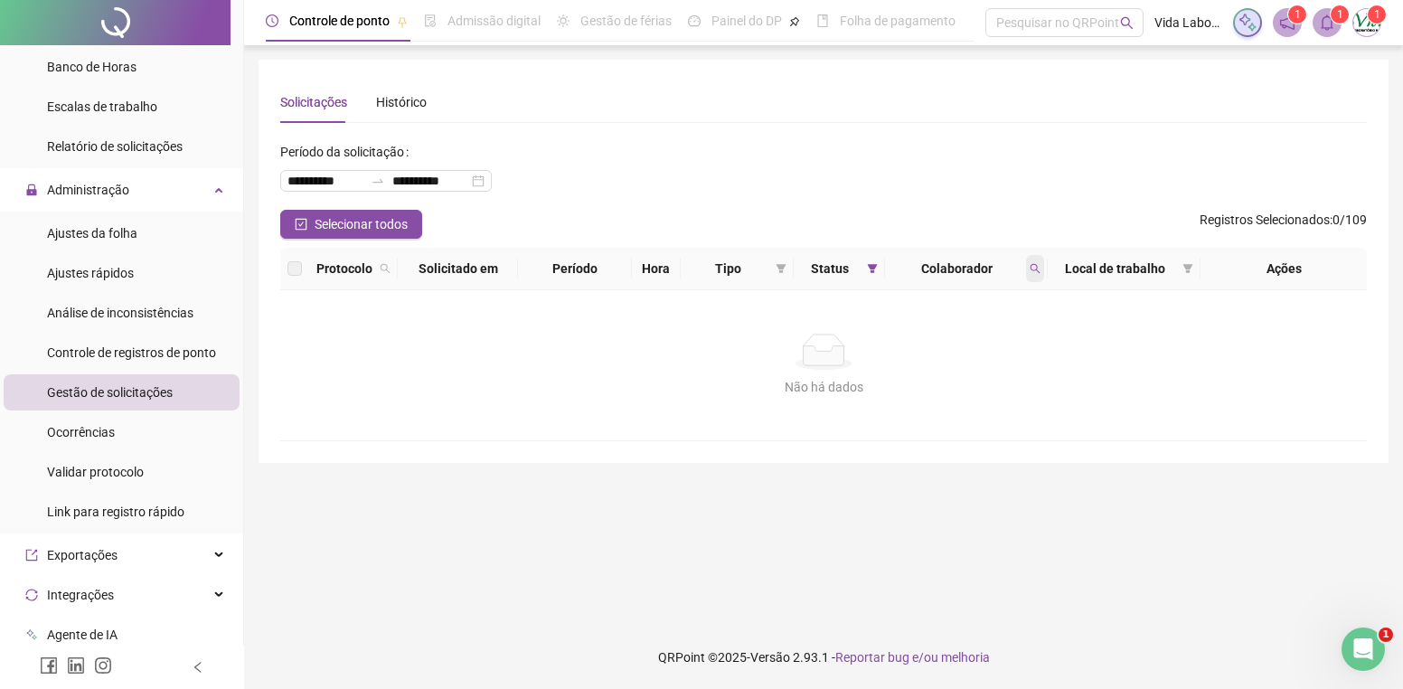
click at [1034, 268] on icon "search" at bounding box center [1035, 268] width 11 height 11
click at [871, 260] on span at bounding box center [872, 268] width 18 height 27
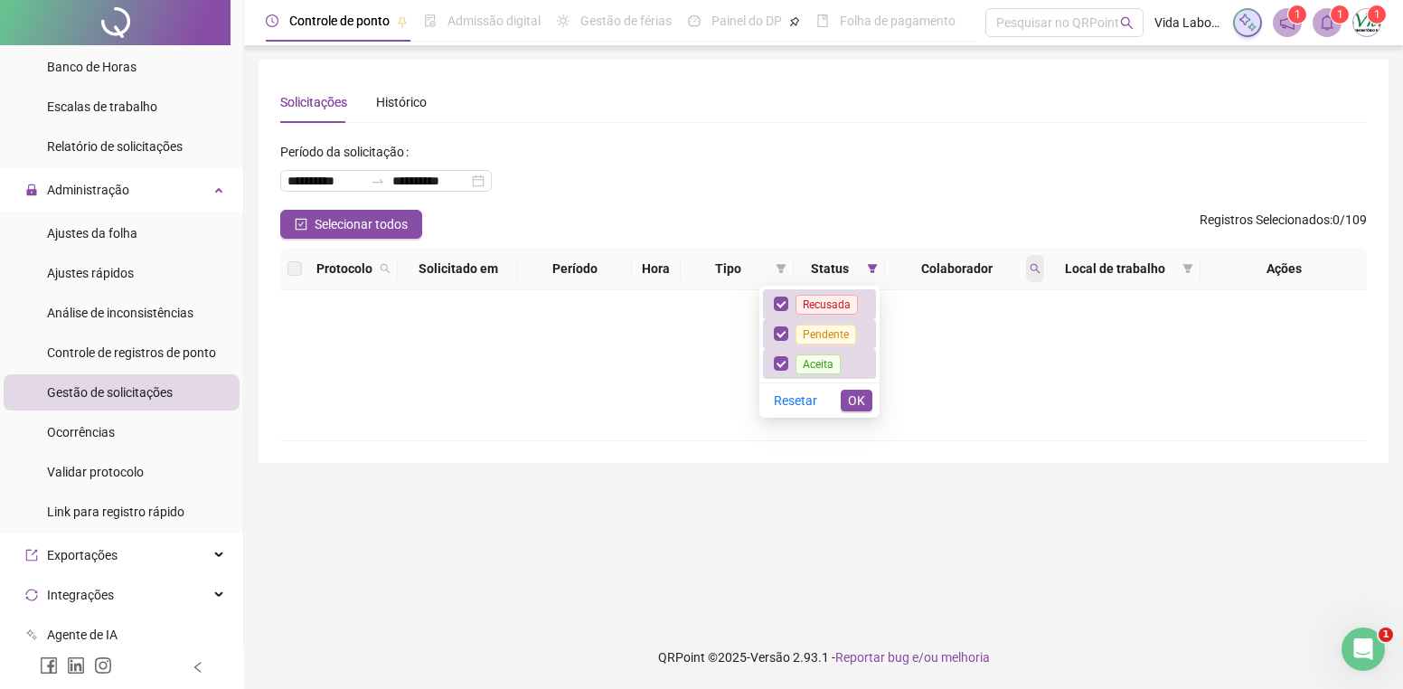
click at [1042, 262] on span at bounding box center [1035, 268] width 18 height 27
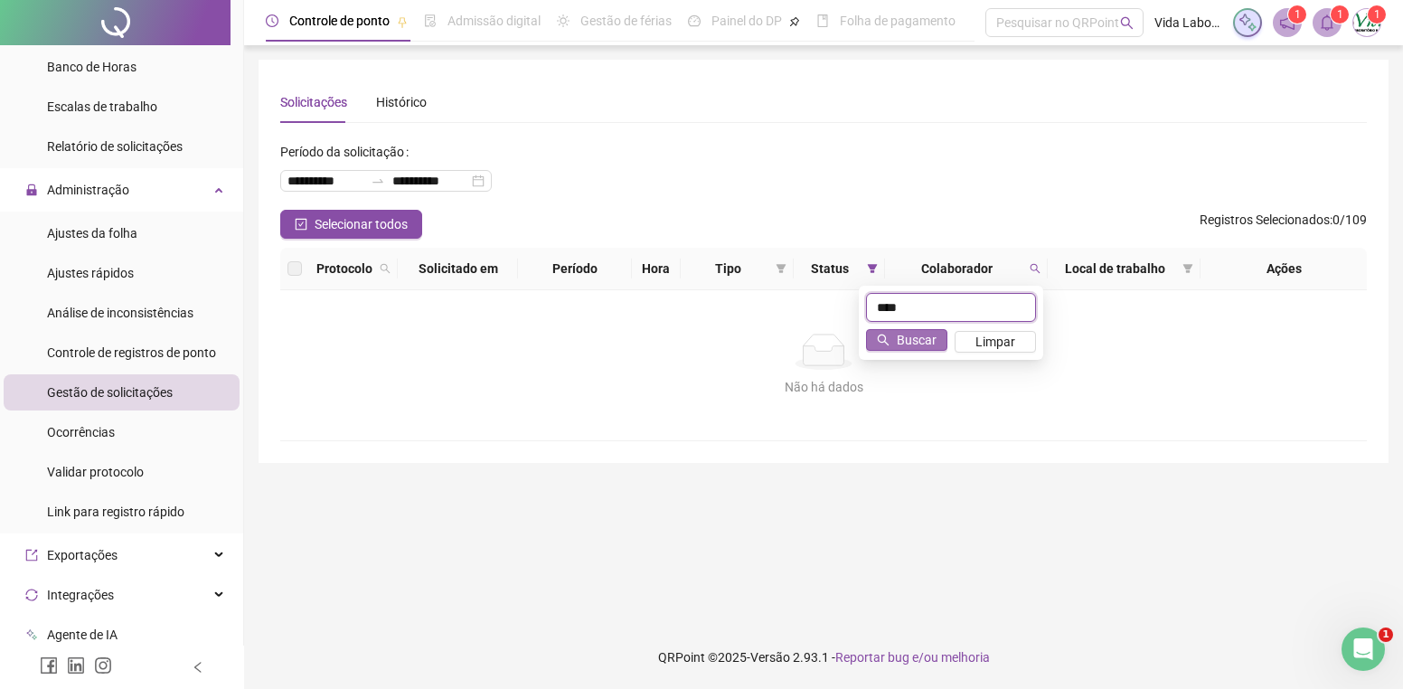
type input "****"
click at [900, 330] on span "Buscar" at bounding box center [917, 340] width 40 height 20
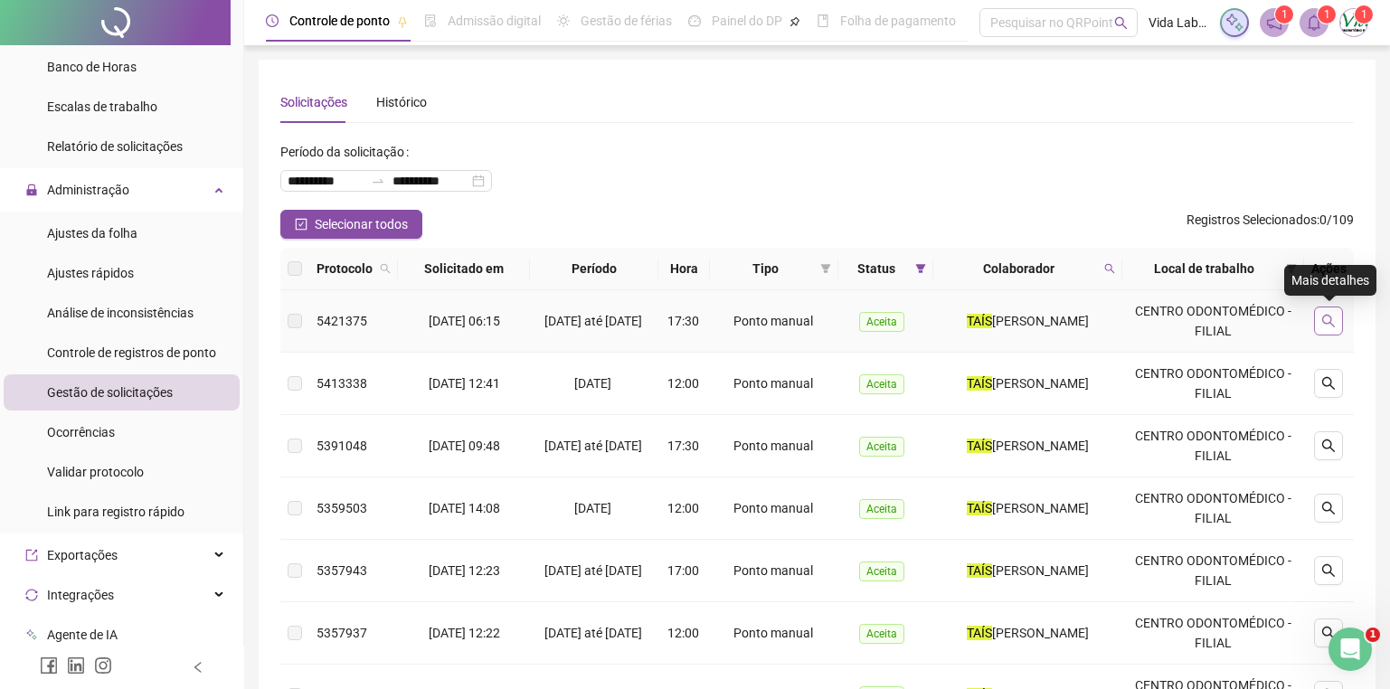
click at [1333, 318] on icon "search" at bounding box center [1328, 321] width 14 height 14
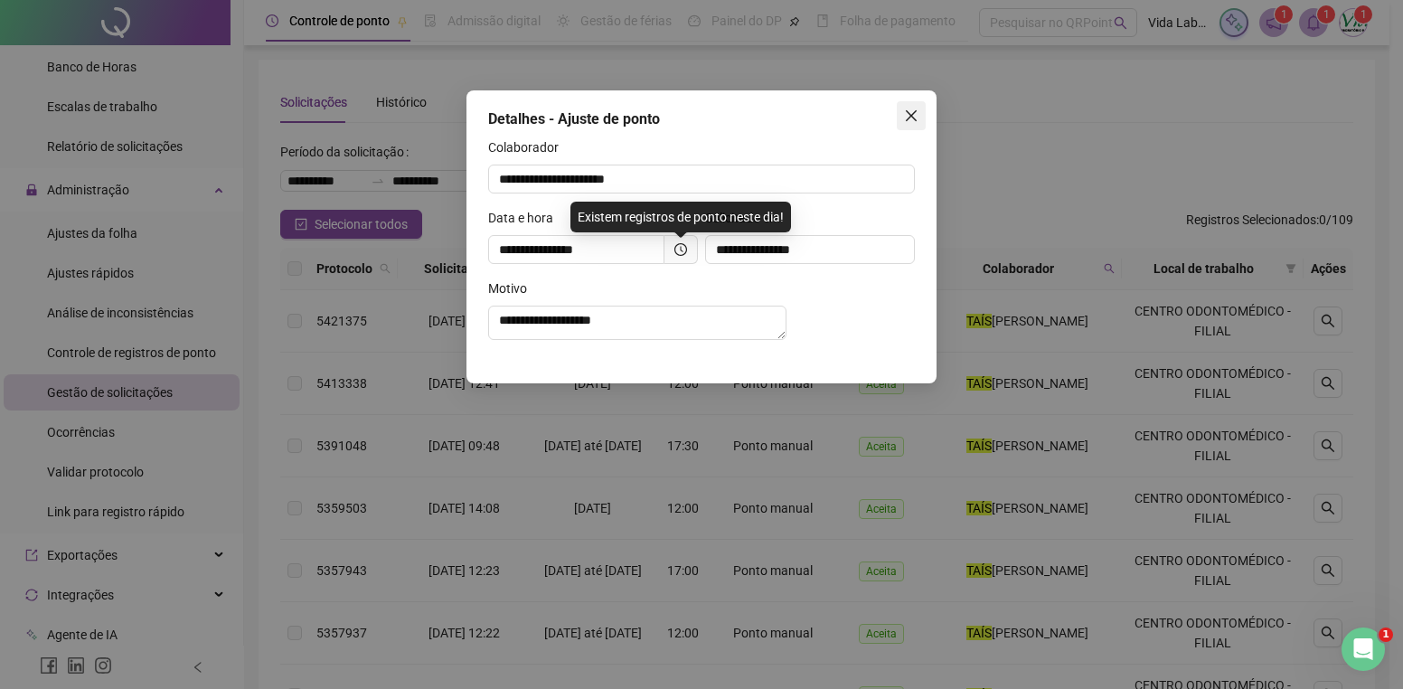
click at [914, 117] on icon "close" at bounding box center [911, 115] width 14 height 14
